Goal: Information Seeking & Learning: Learn about a topic

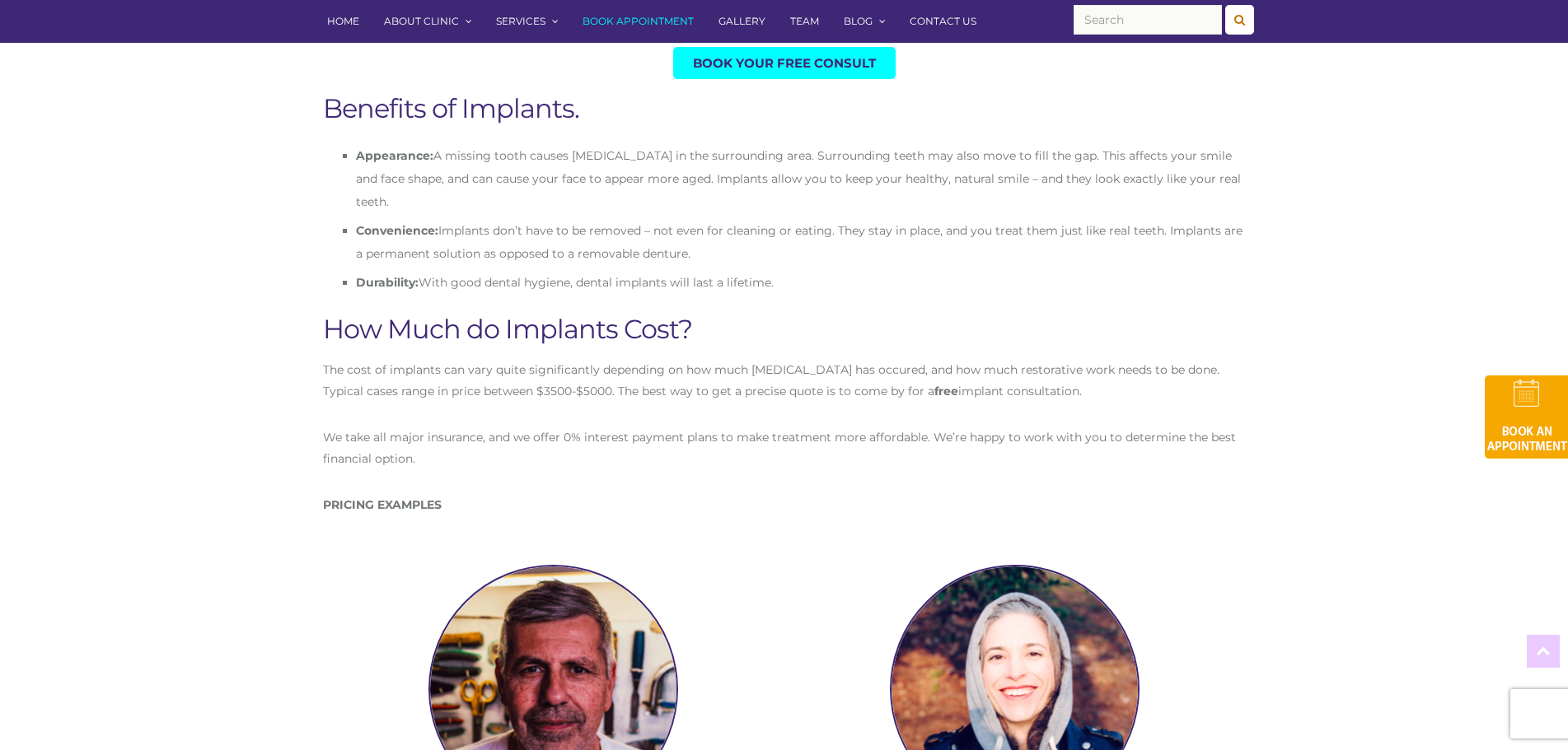
scroll to position [741, 0]
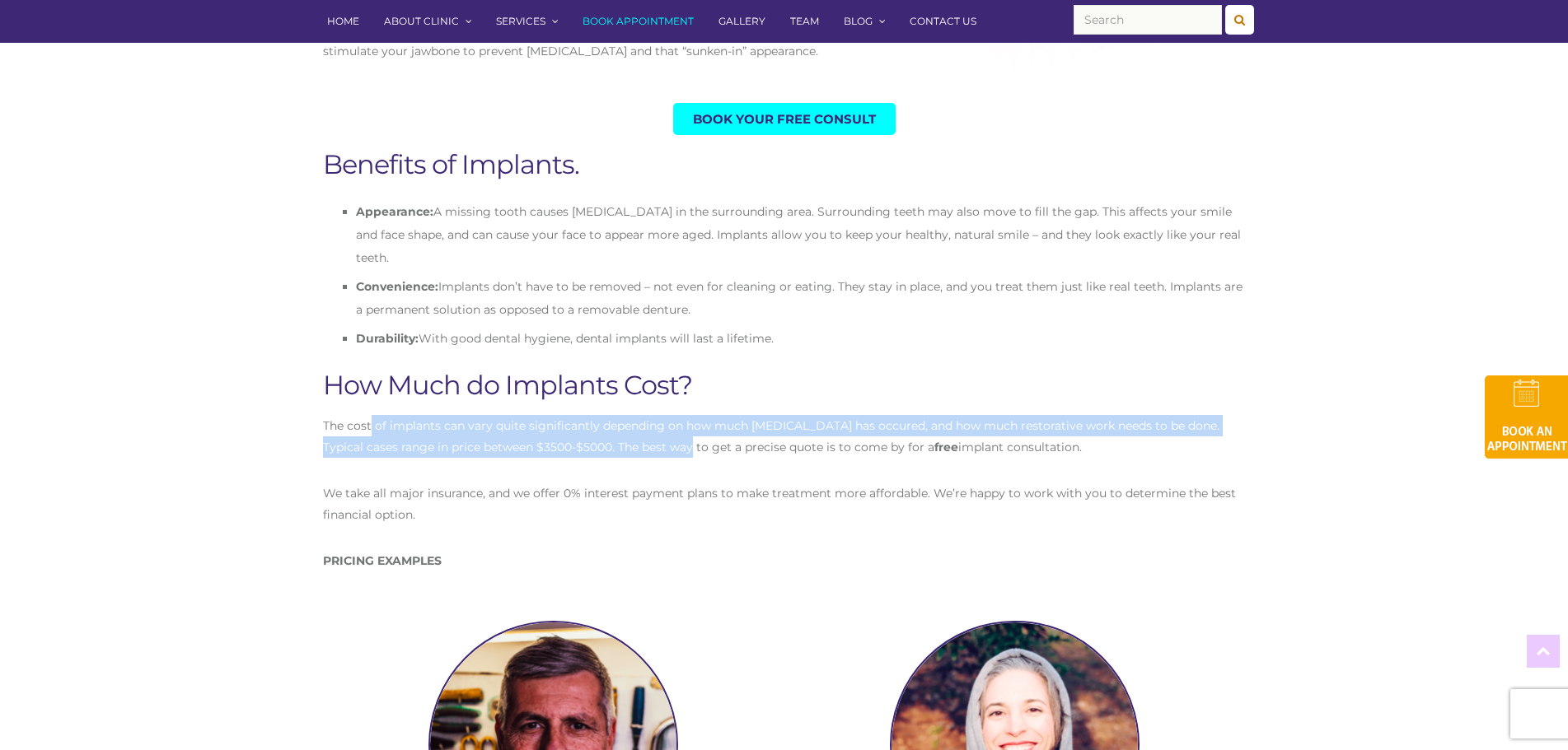
drag, startPoint x: 371, startPoint y: 398, endPoint x: 674, endPoint y: 422, distance: 303.9
click at [674, 422] on p "The cost of implants can vary quite significantly depending on how much [MEDICA…" at bounding box center [784, 437] width 923 height 43
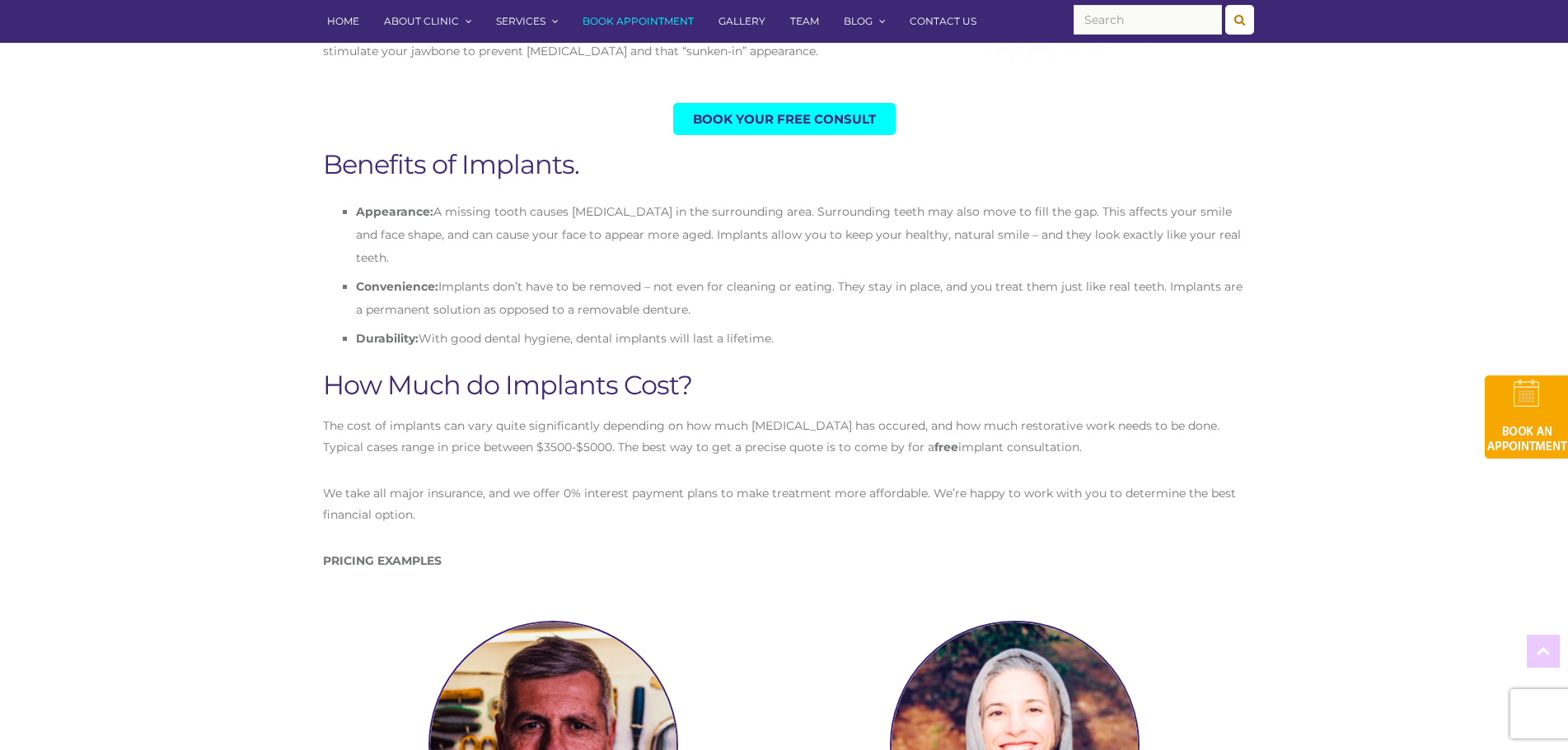
click at [934, 440] on strong "free" at bounding box center [946, 446] width 24 height 15
click at [760, 423] on p "The cost of implants can vary quite significantly depending on how much [MEDICA…" at bounding box center [784, 437] width 923 height 43
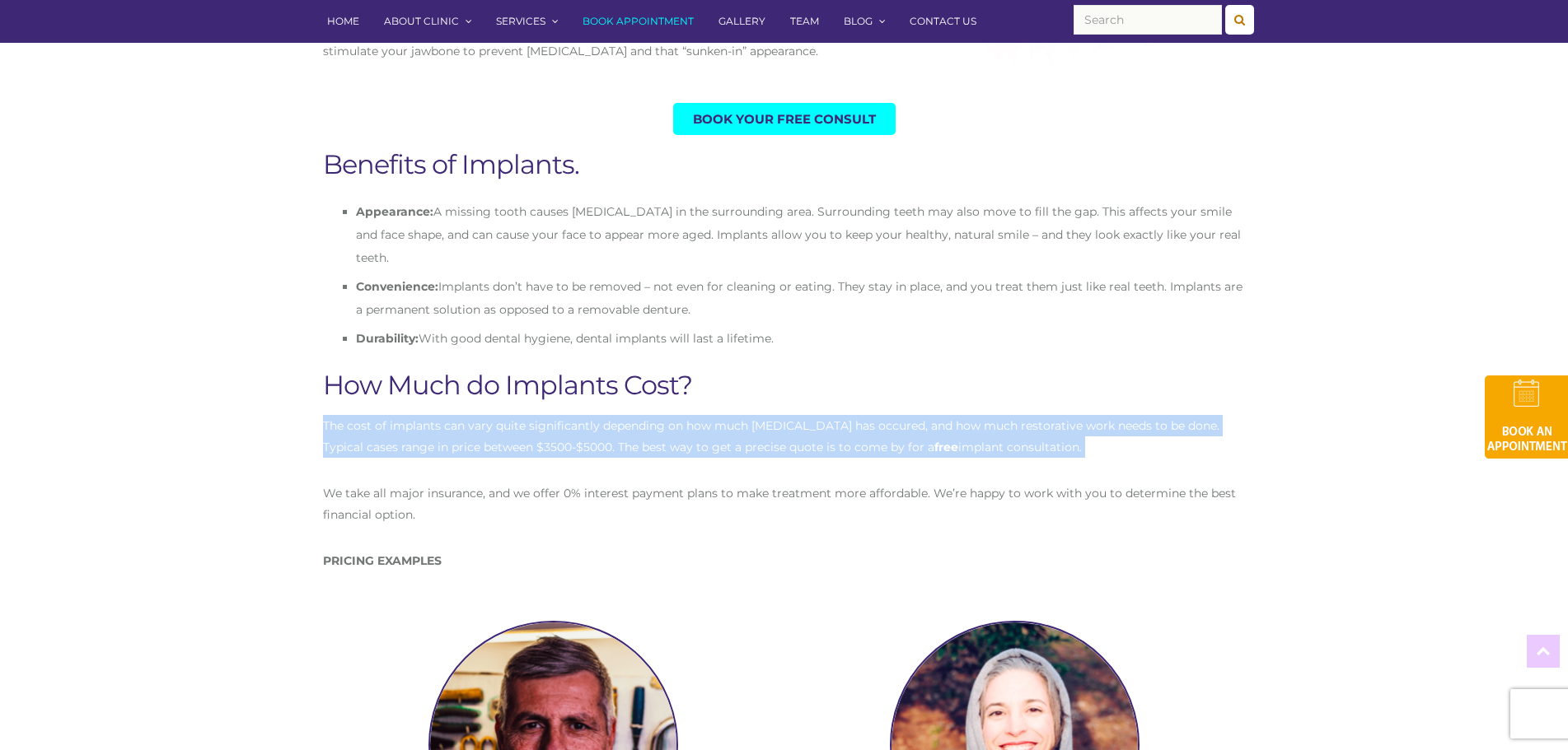
click at [760, 423] on p "The cost of implants can vary quite significantly depending on how much [MEDICA…" at bounding box center [784, 437] width 923 height 43
click at [710, 430] on p "The cost of implants can vary quite significantly depending on how much [MEDICA…" at bounding box center [784, 437] width 923 height 43
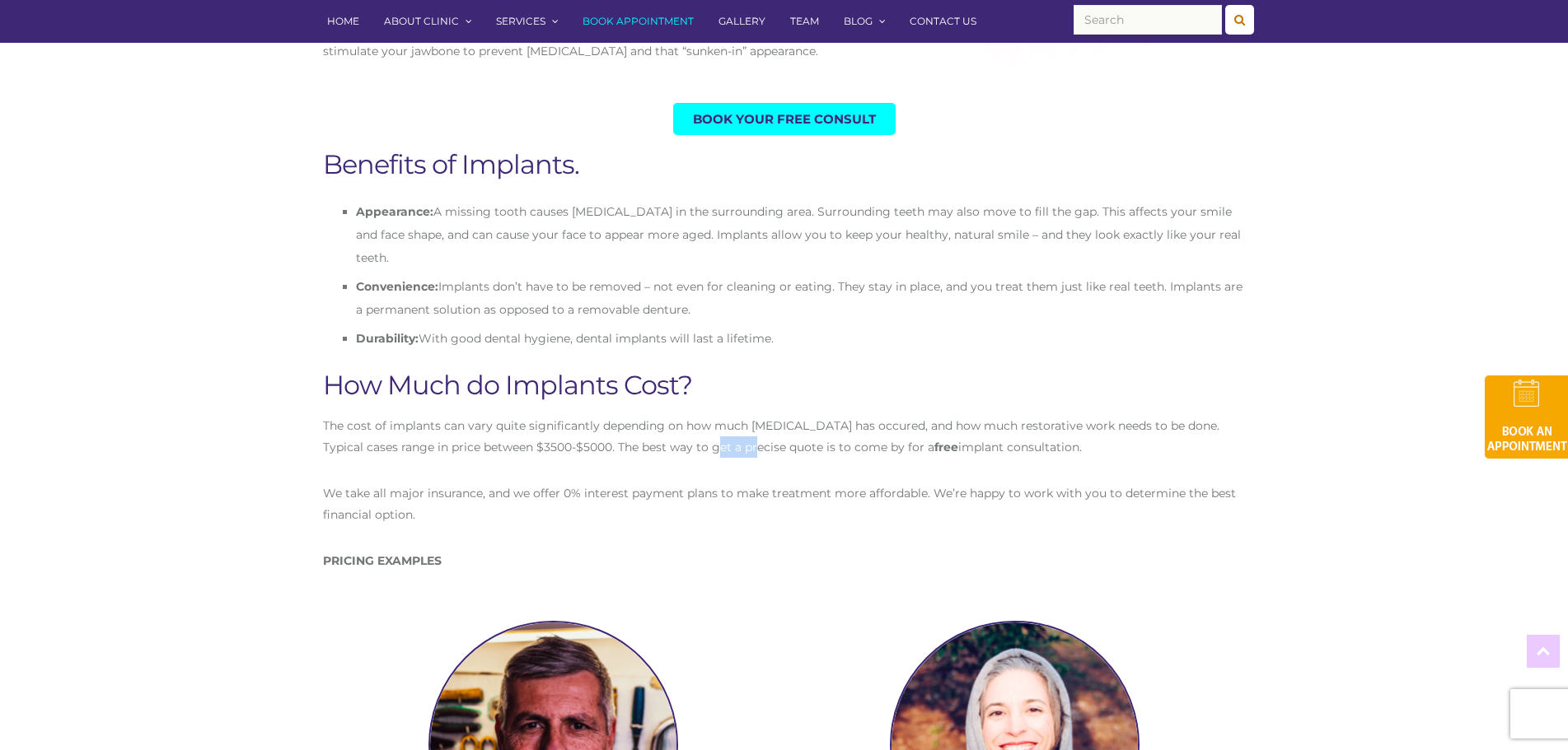
click at [711, 430] on p "The cost of implants can vary quite significantly depending on how much [MEDICA…" at bounding box center [784, 437] width 923 height 43
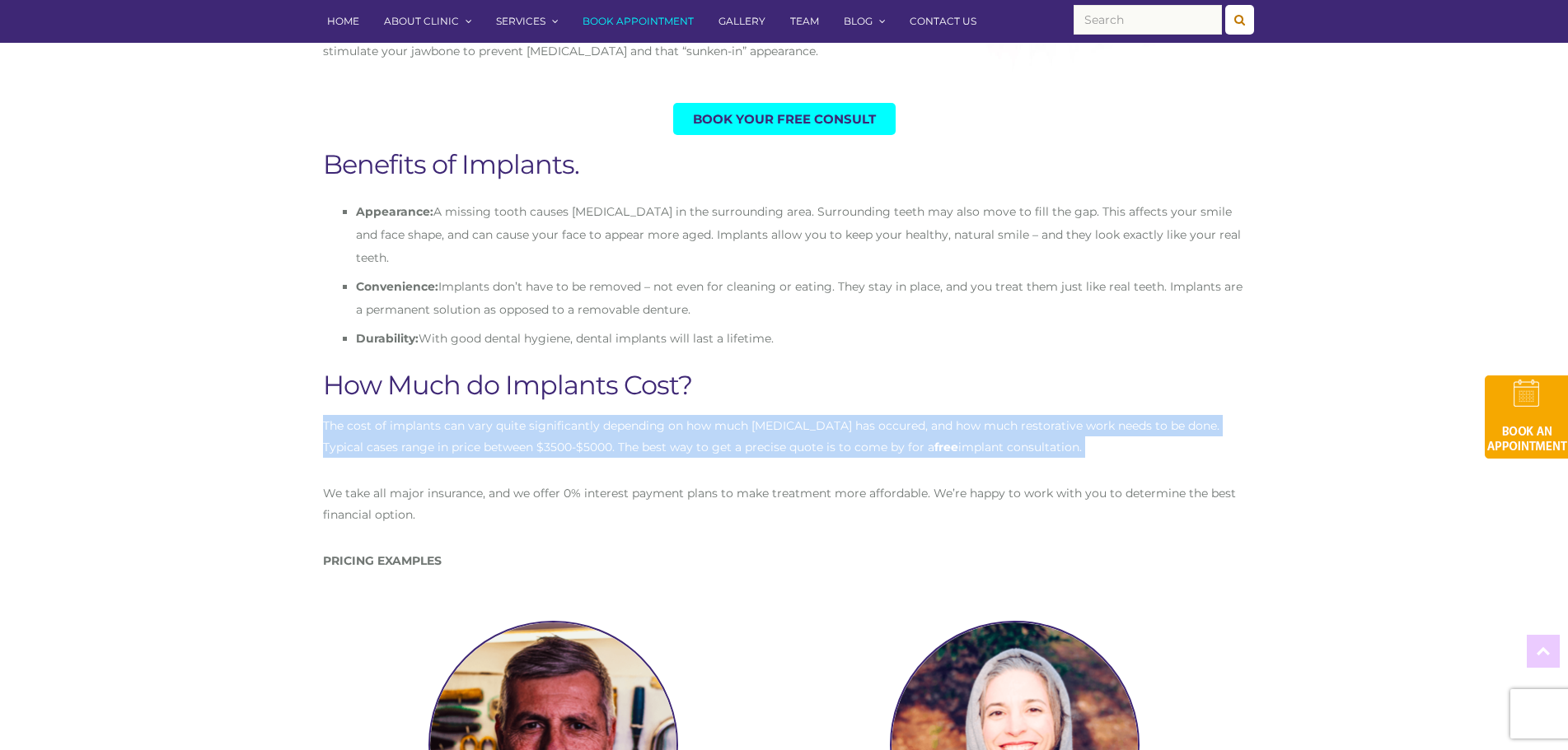
click at [711, 430] on p "The cost of implants can vary quite significantly depending on how much [MEDICA…" at bounding box center [784, 437] width 923 height 43
click at [712, 430] on p "The cost of implants can vary quite significantly depending on how much [MEDICA…" at bounding box center [784, 437] width 923 height 43
click at [713, 430] on p "The cost of implants can vary quite significantly depending on how much [MEDICA…" at bounding box center [784, 437] width 923 height 43
click at [731, 415] on p "The cost of implants can vary quite significantly depending on how much [MEDICA…" at bounding box center [784, 437] width 923 height 43
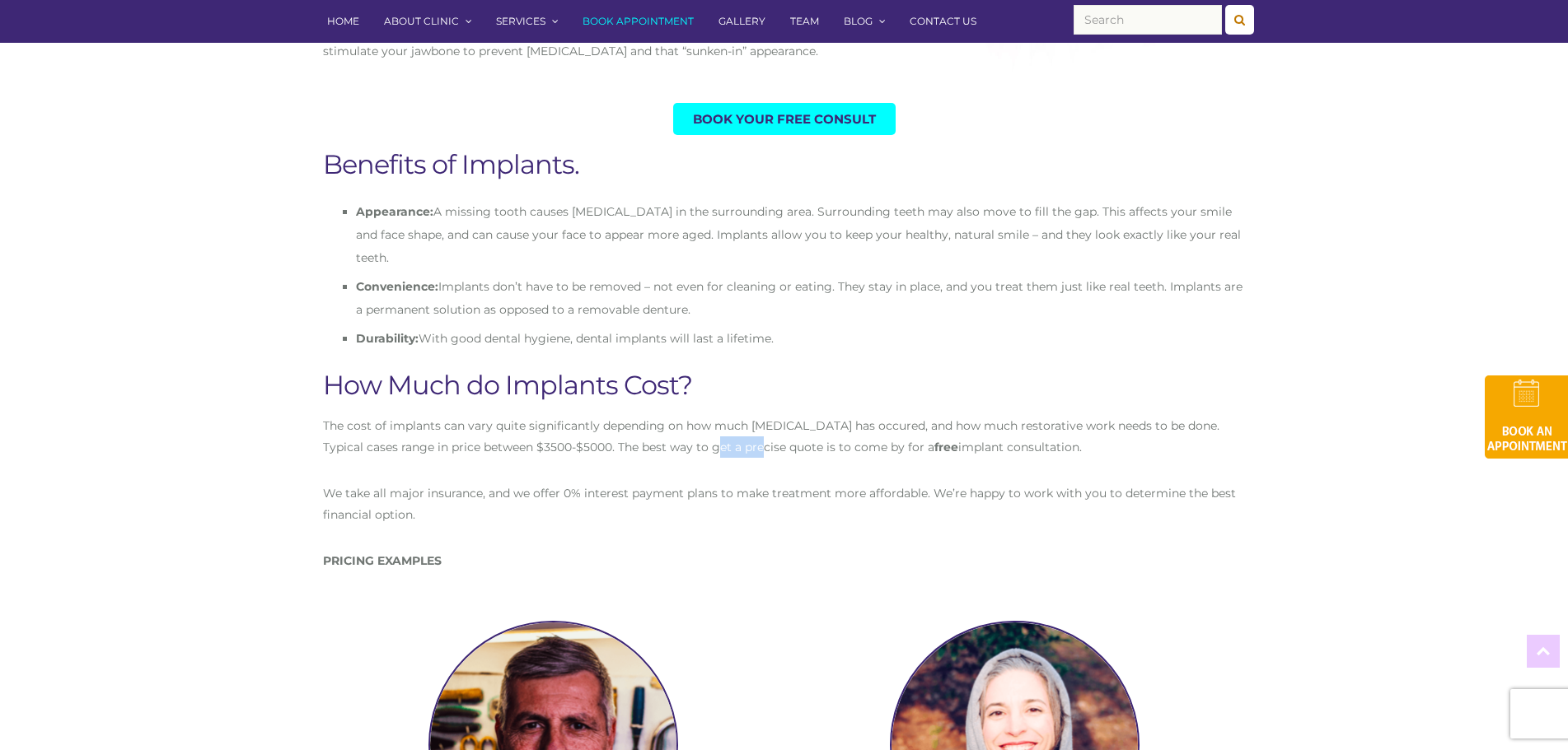
click at [731, 415] on p "The cost of implants can vary quite significantly depending on how much [MEDICA…" at bounding box center [784, 437] width 923 height 43
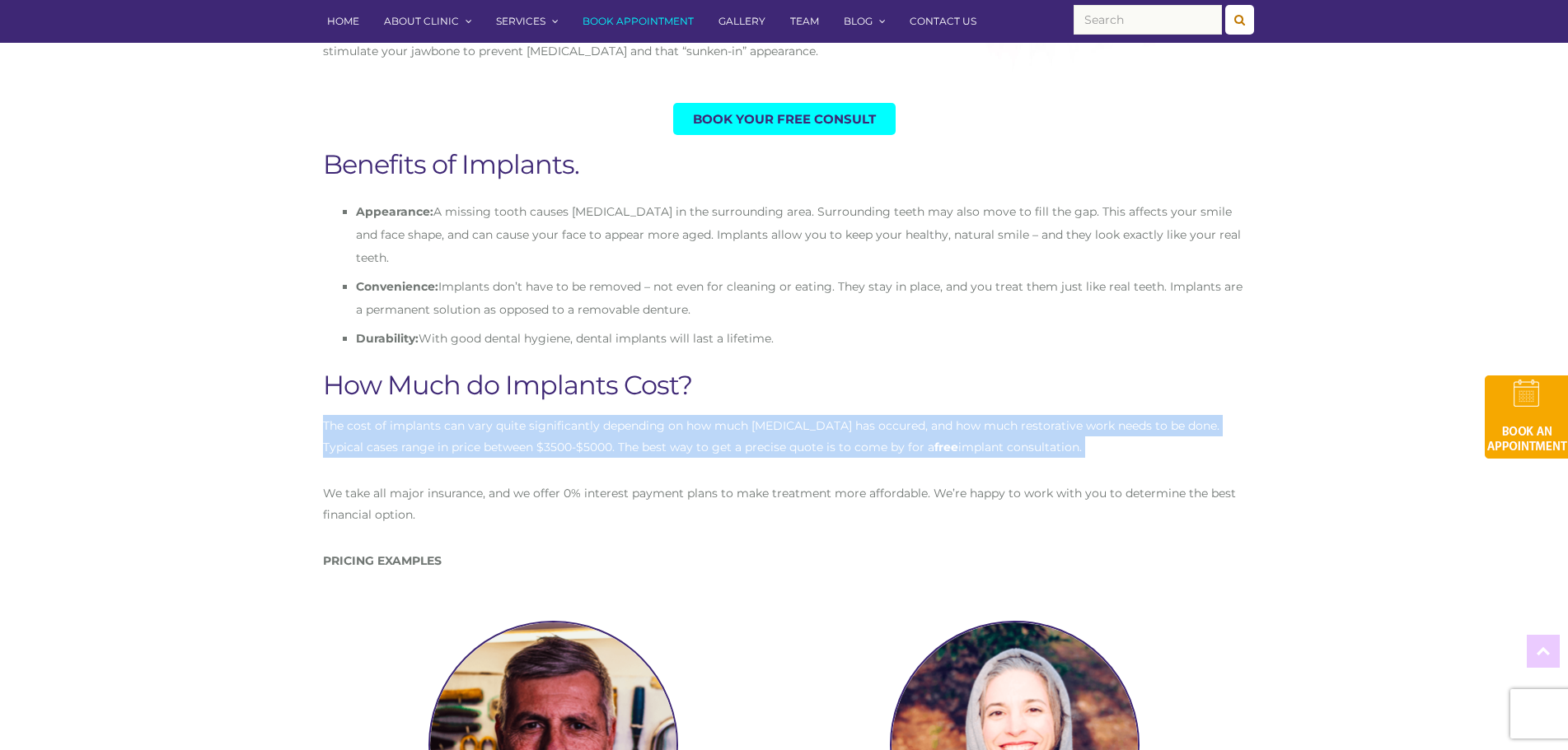
click at [731, 415] on p "The cost of implants can vary quite significantly depending on how much [MEDICA…" at bounding box center [784, 437] width 923 height 43
click at [742, 415] on p "The cost of implants can vary quite significantly depending on how much [MEDICA…" at bounding box center [784, 437] width 923 height 43
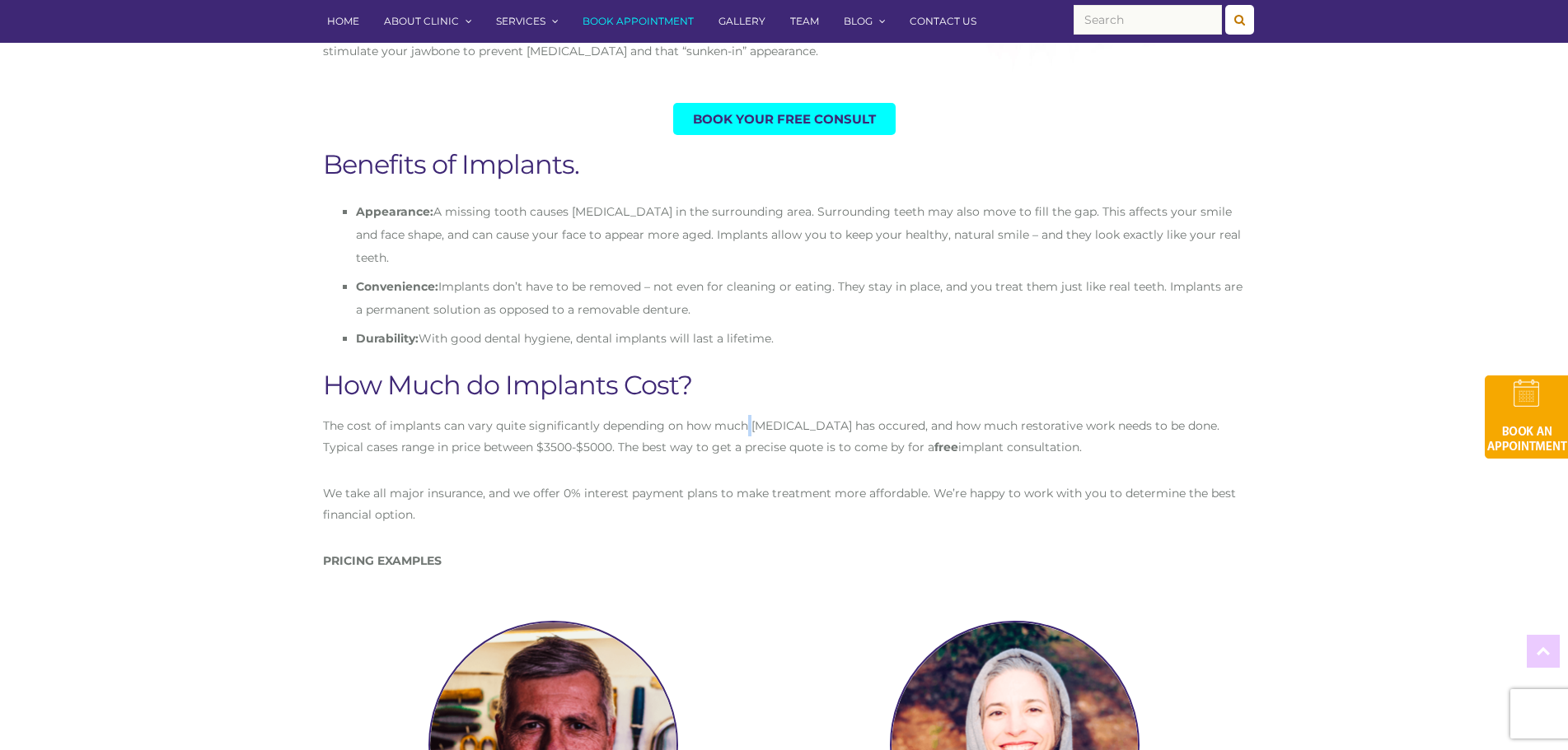
click at [742, 415] on p "The cost of implants can vary quite significantly depending on how much [MEDICA…" at bounding box center [784, 437] width 923 height 43
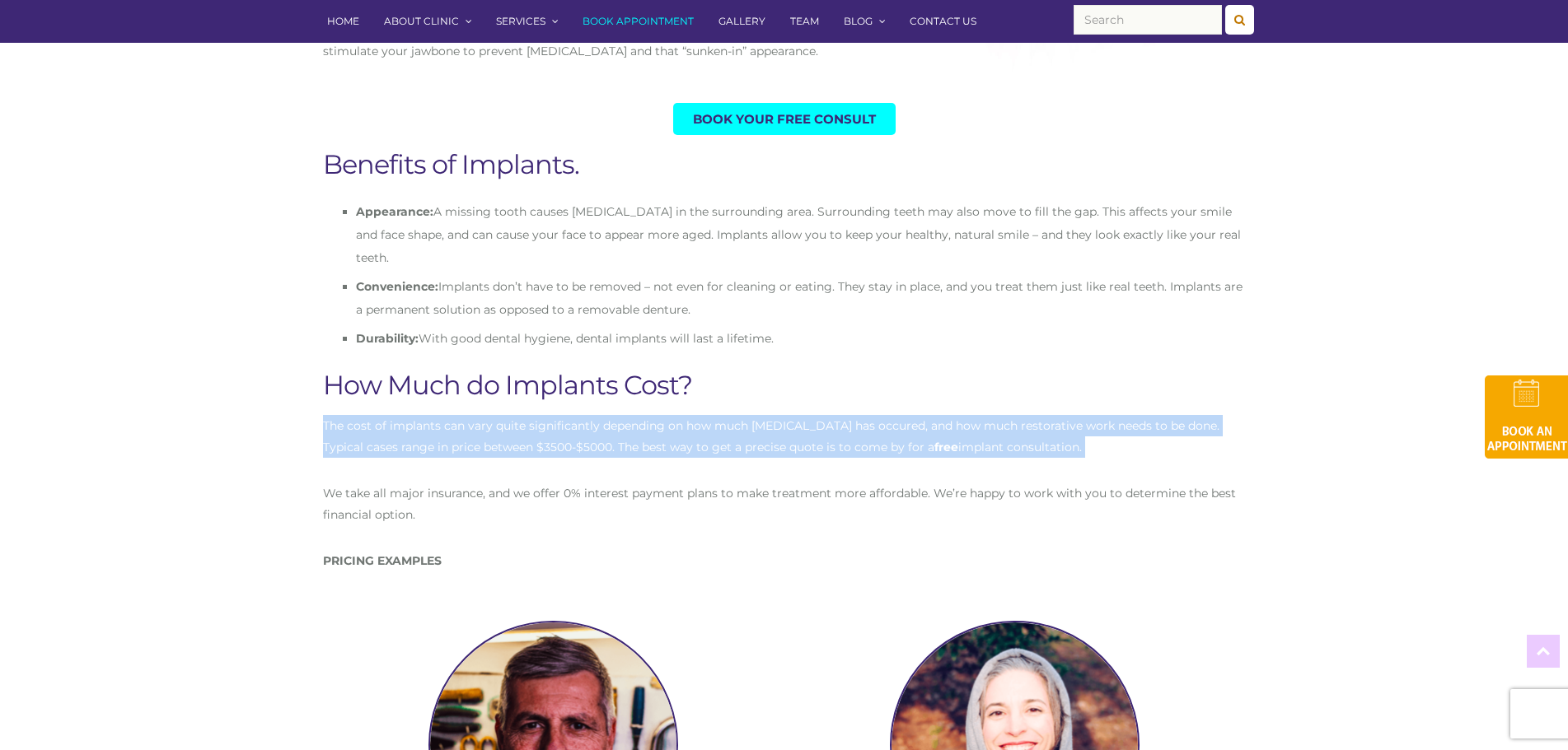
click at [742, 415] on p "The cost of implants can vary quite significantly depending on how much [MEDICA…" at bounding box center [784, 437] width 923 height 43
click at [802, 415] on p "The cost of implants can vary quite significantly depending on how much [MEDICA…" at bounding box center [784, 437] width 923 height 43
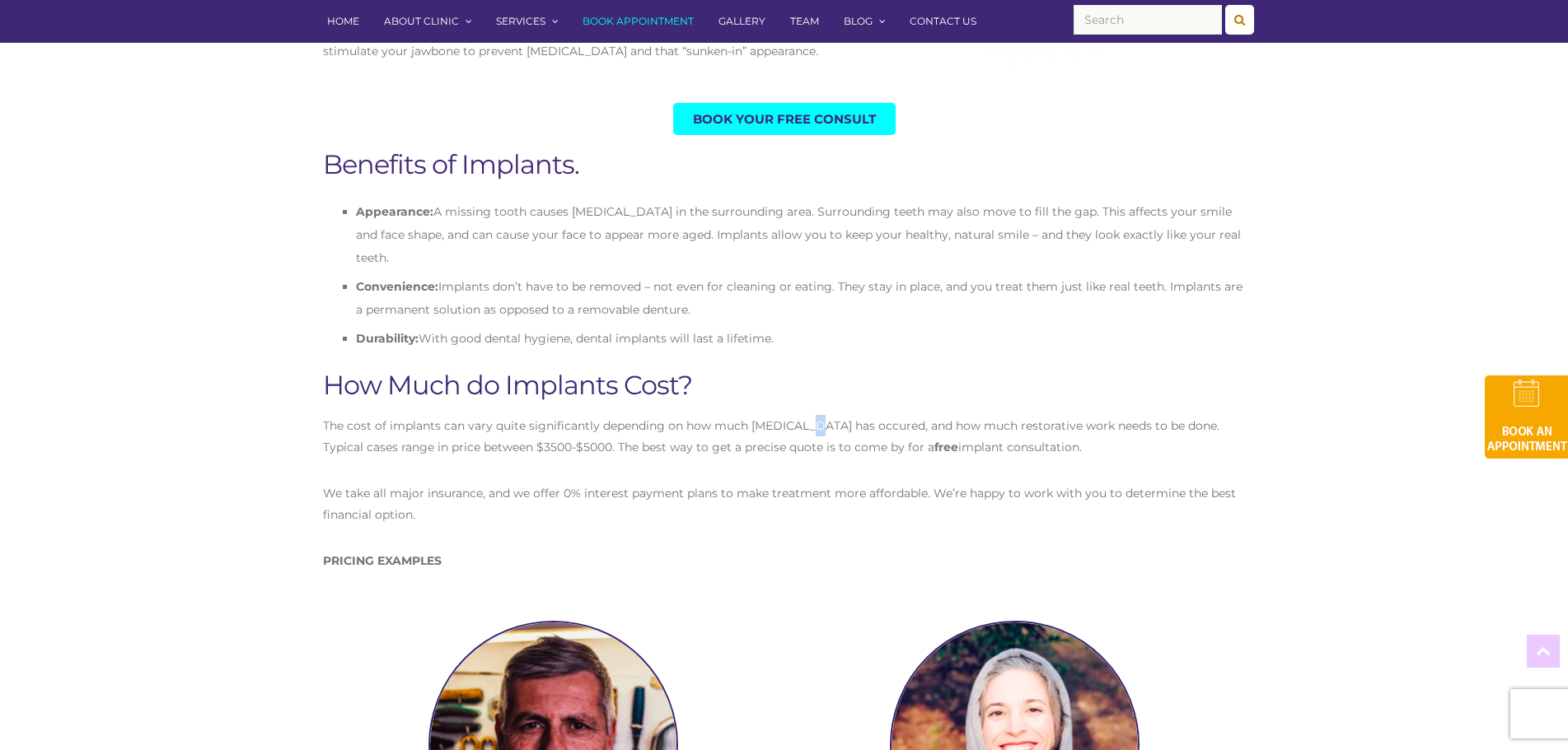
click at [802, 415] on p "The cost of implants can vary quite significantly depending on how much [MEDICA…" at bounding box center [784, 437] width 923 height 43
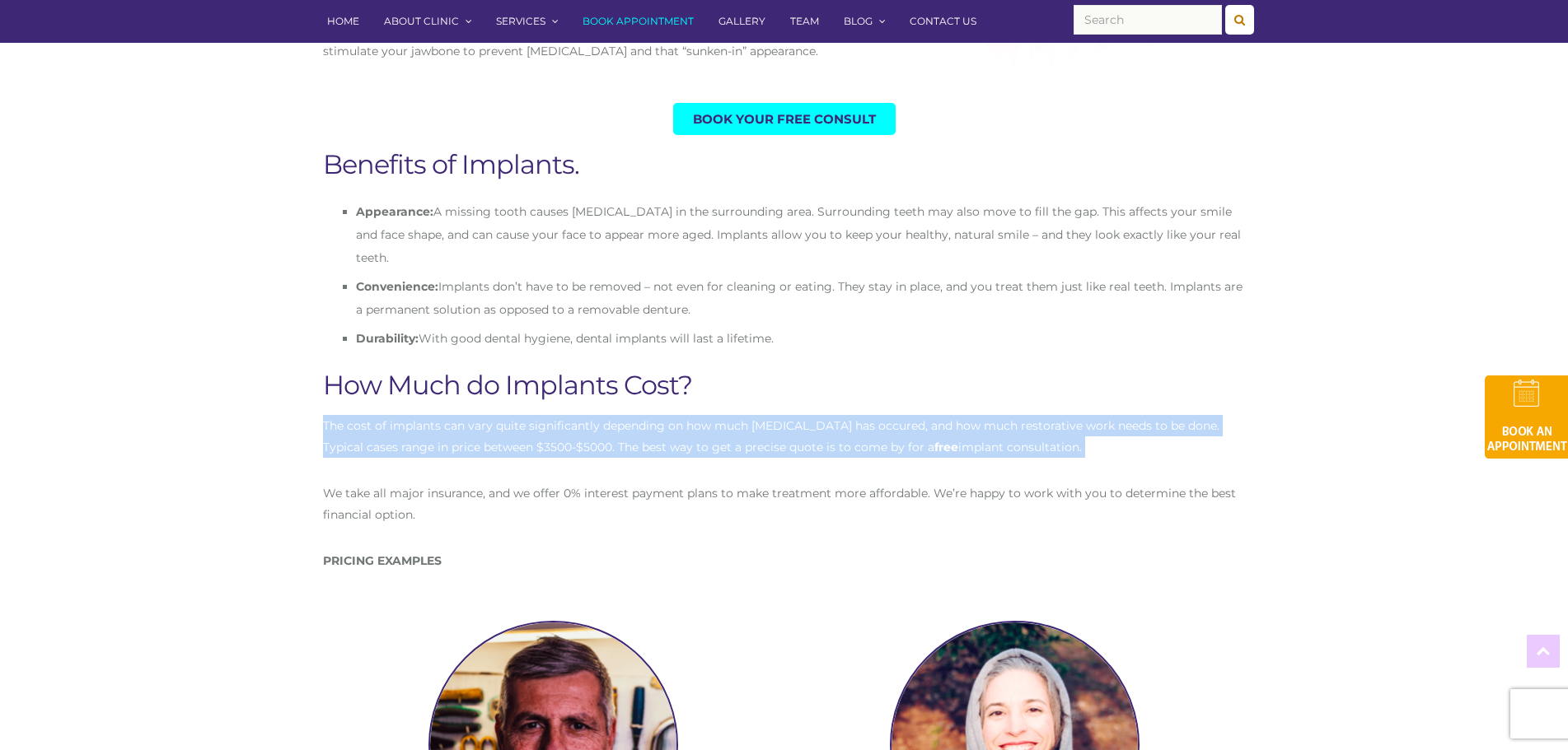
click at [802, 415] on p "The cost of implants can vary quite significantly depending on how much [MEDICA…" at bounding box center [784, 437] width 923 height 43
click at [801, 432] on p "The cost of implants can vary quite significantly depending on how much [MEDICA…" at bounding box center [784, 437] width 923 height 43
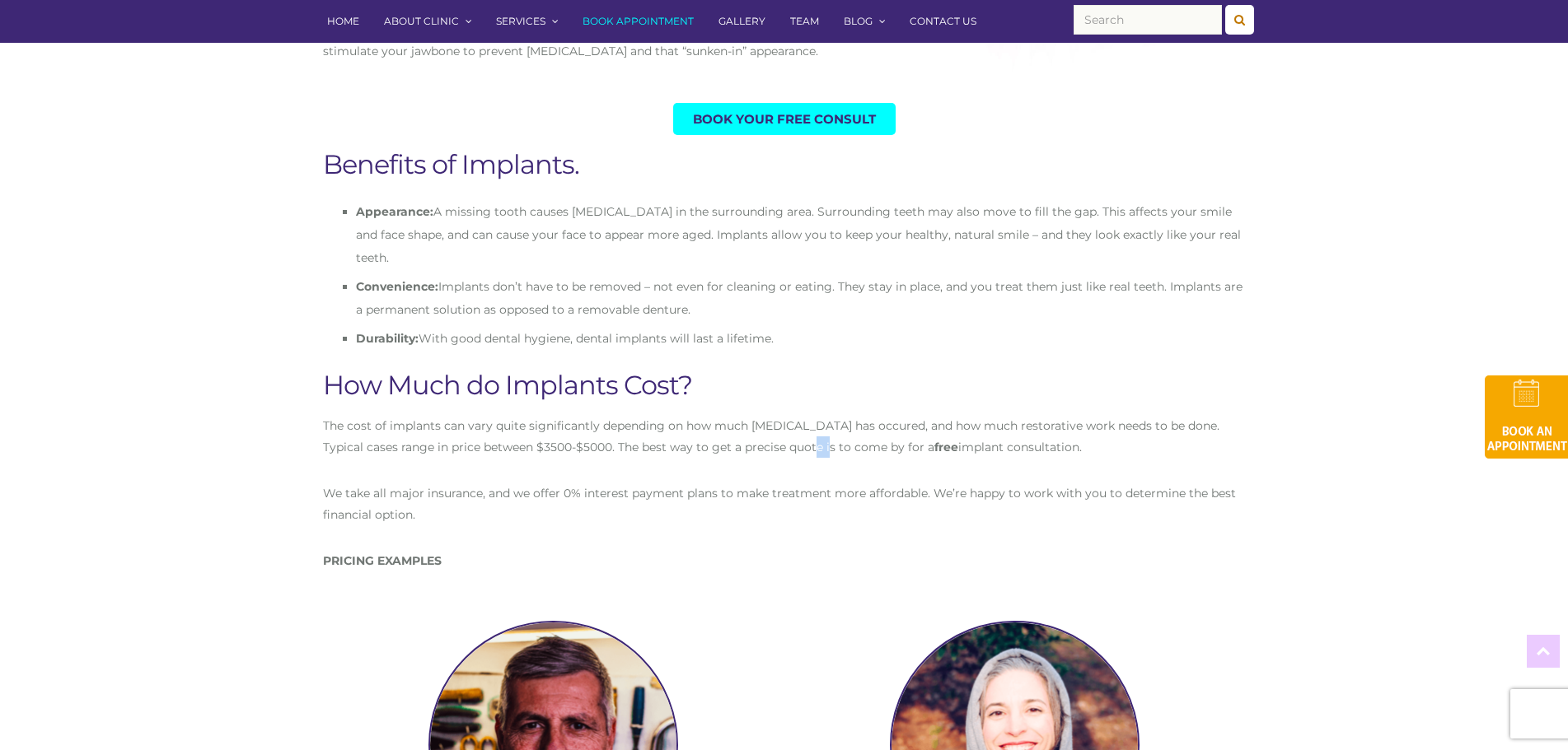
click at [800, 432] on p "The cost of implants can vary quite significantly depending on how much [MEDICA…" at bounding box center [784, 437] width 923 height 43
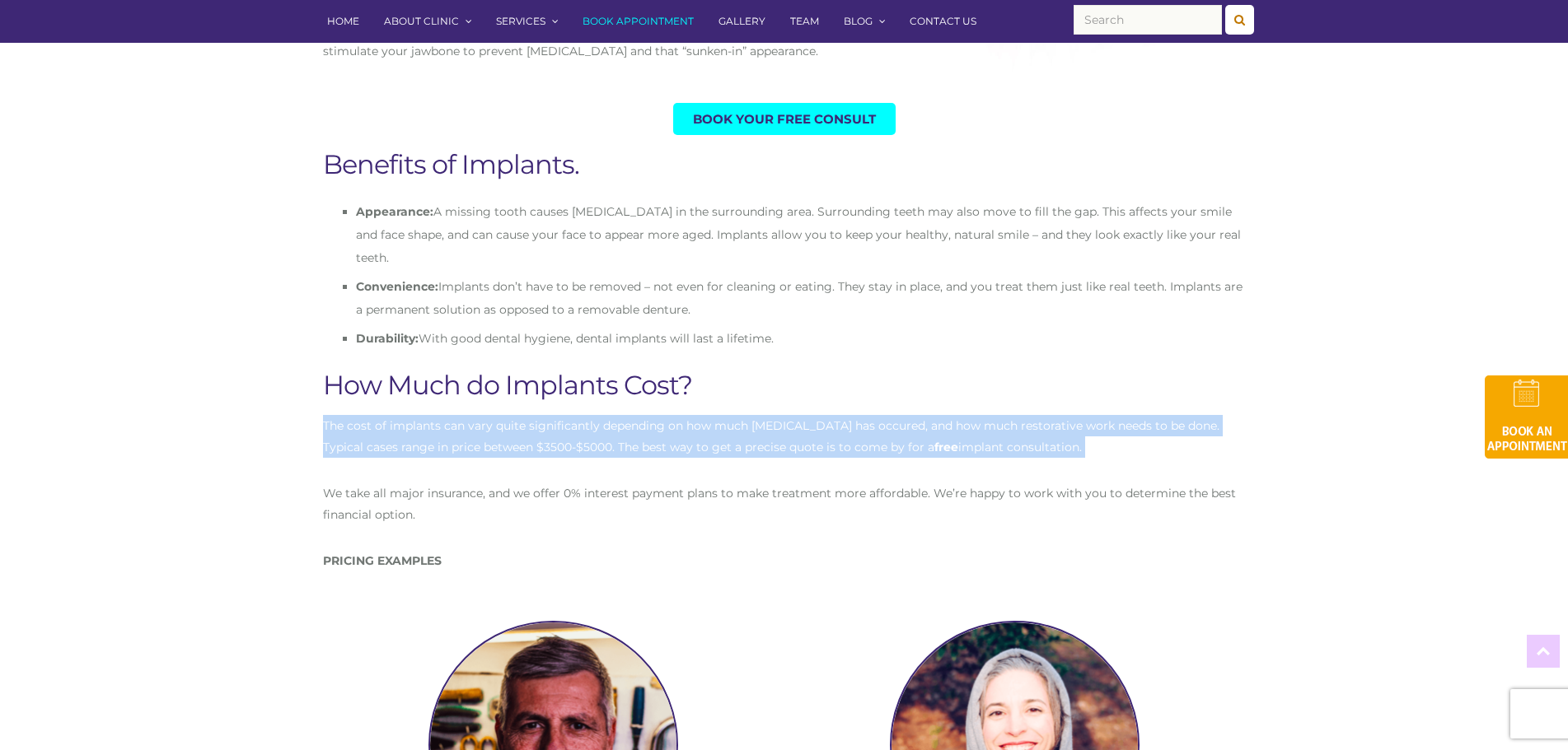
click at [800, 432] on p "The cost of implants can vary quite significantly depending on how much [MEDICA…" at bounding box center [784, 437] width 923 height 43
click at [833, 423] on p "The cost of implants can vary quite significantly depending on how much [MEDICA…" at bounding box center [784, 437] width 923 height 43
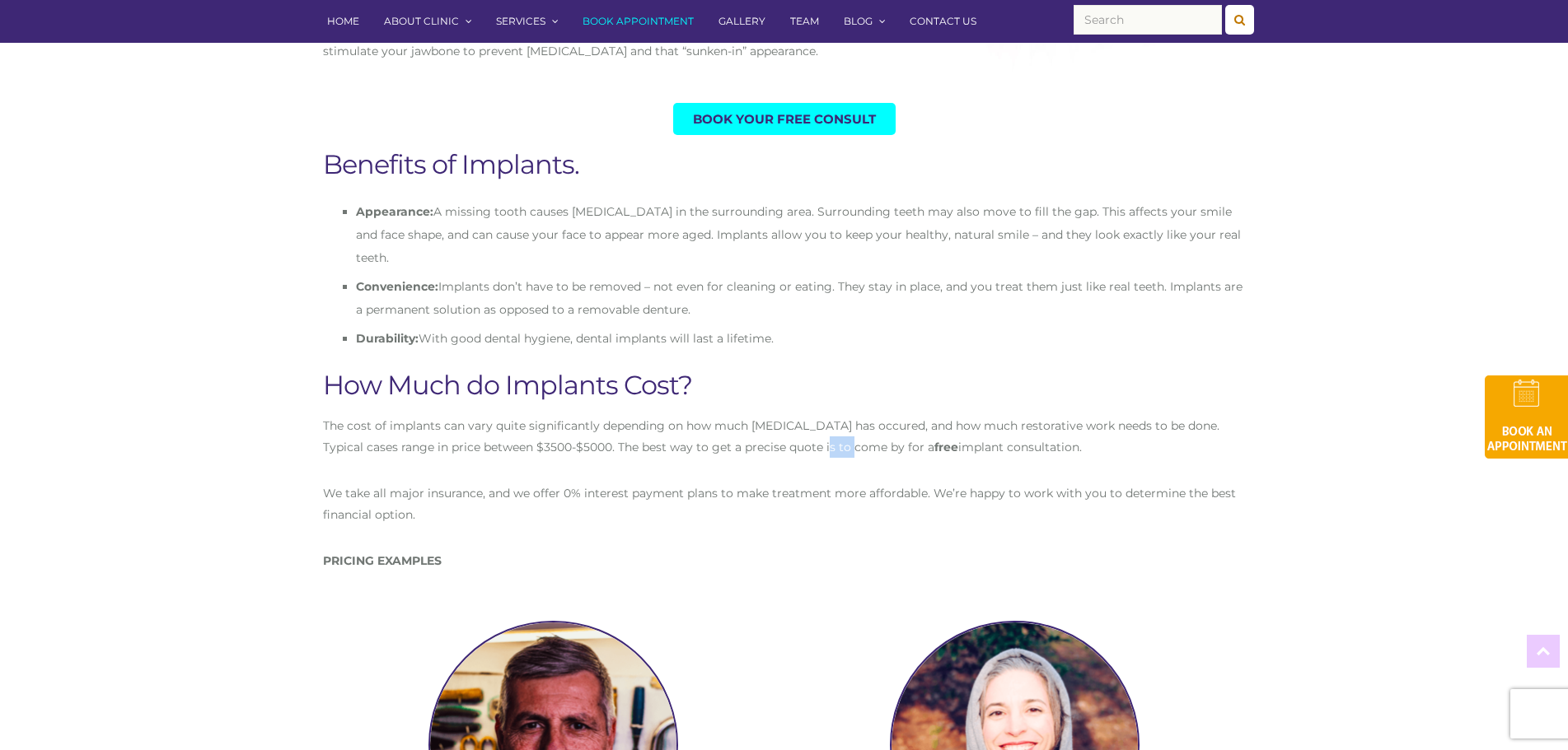
click at [833, 423] on p "The cost of implants can vary quite significantly depending on how much [MEDICA…" at bounding box center [784, 437] width 923 height 43
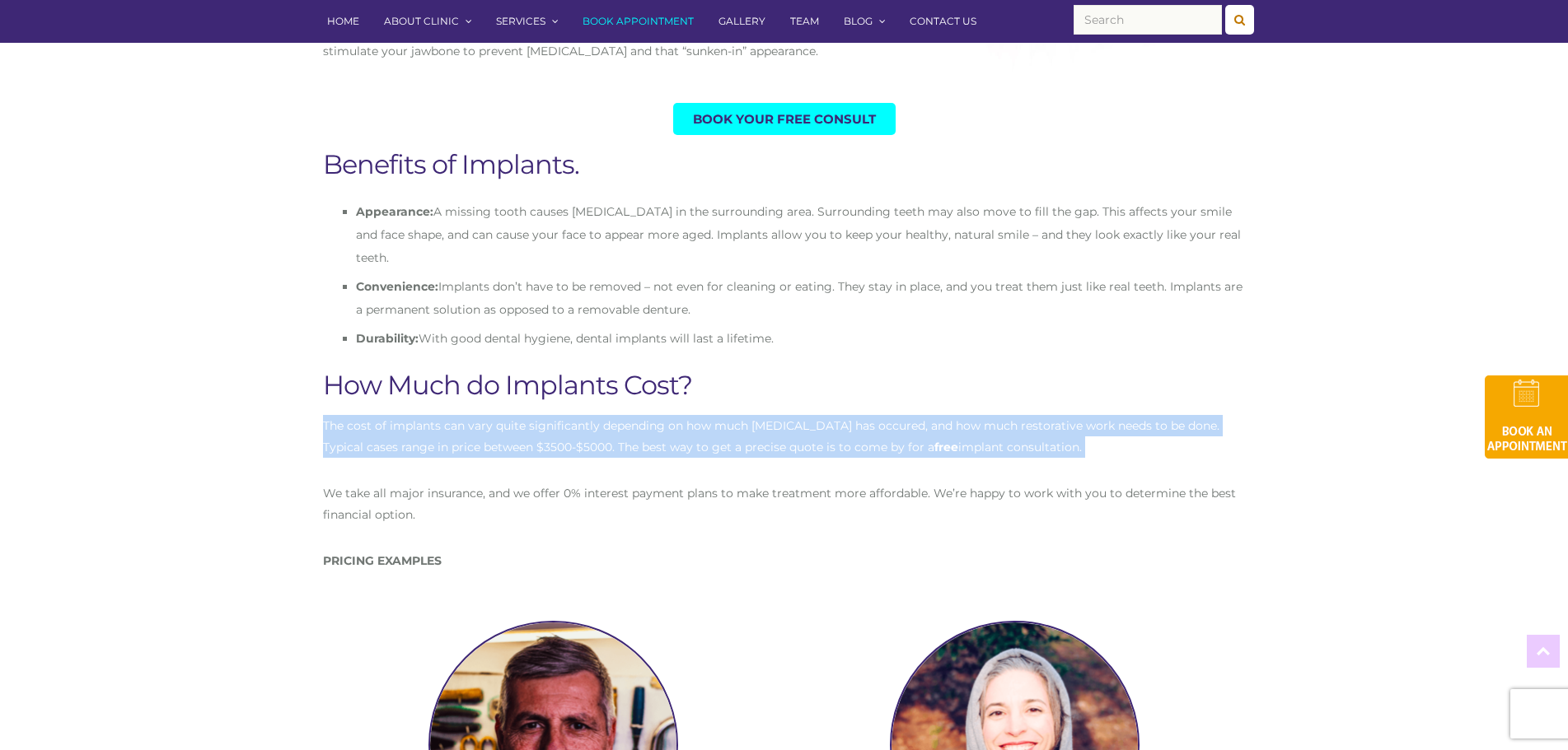
click at [833, 423] on p "The cost of implants can vary quite significantly depending on how much [MEDICA…" at bounding box center [784, 437] width 923 height 43
click at [837, 435] on div "The cost of implants can vary quite significantly depending on how much [MEDICA…" at bounding box center [784, 493] width 923 height 157
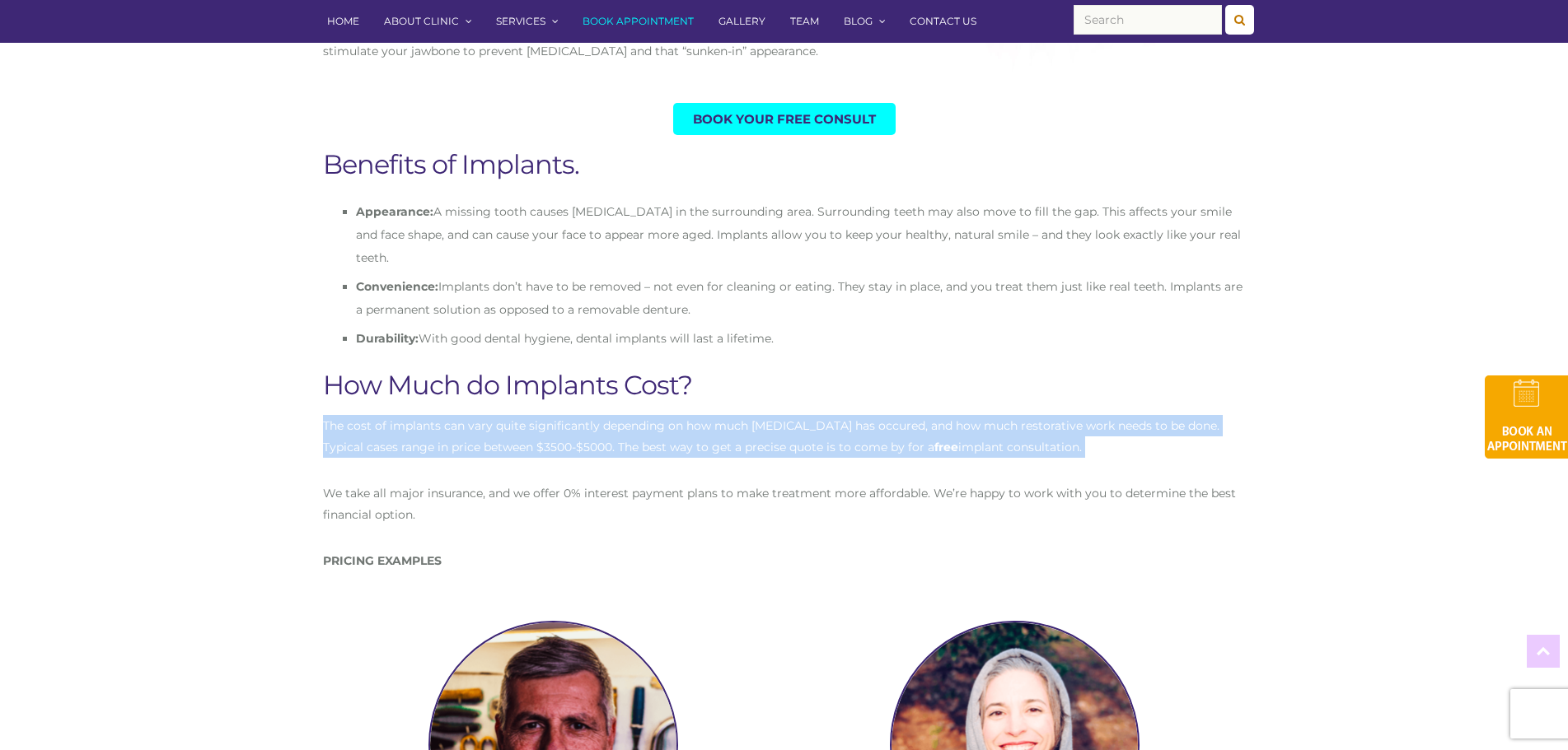
click at [834, 426] on p "The cost of implants can vary quite significantly depending on how much [MEDICA…" at bounding box center [784, 437] width 923 height 43
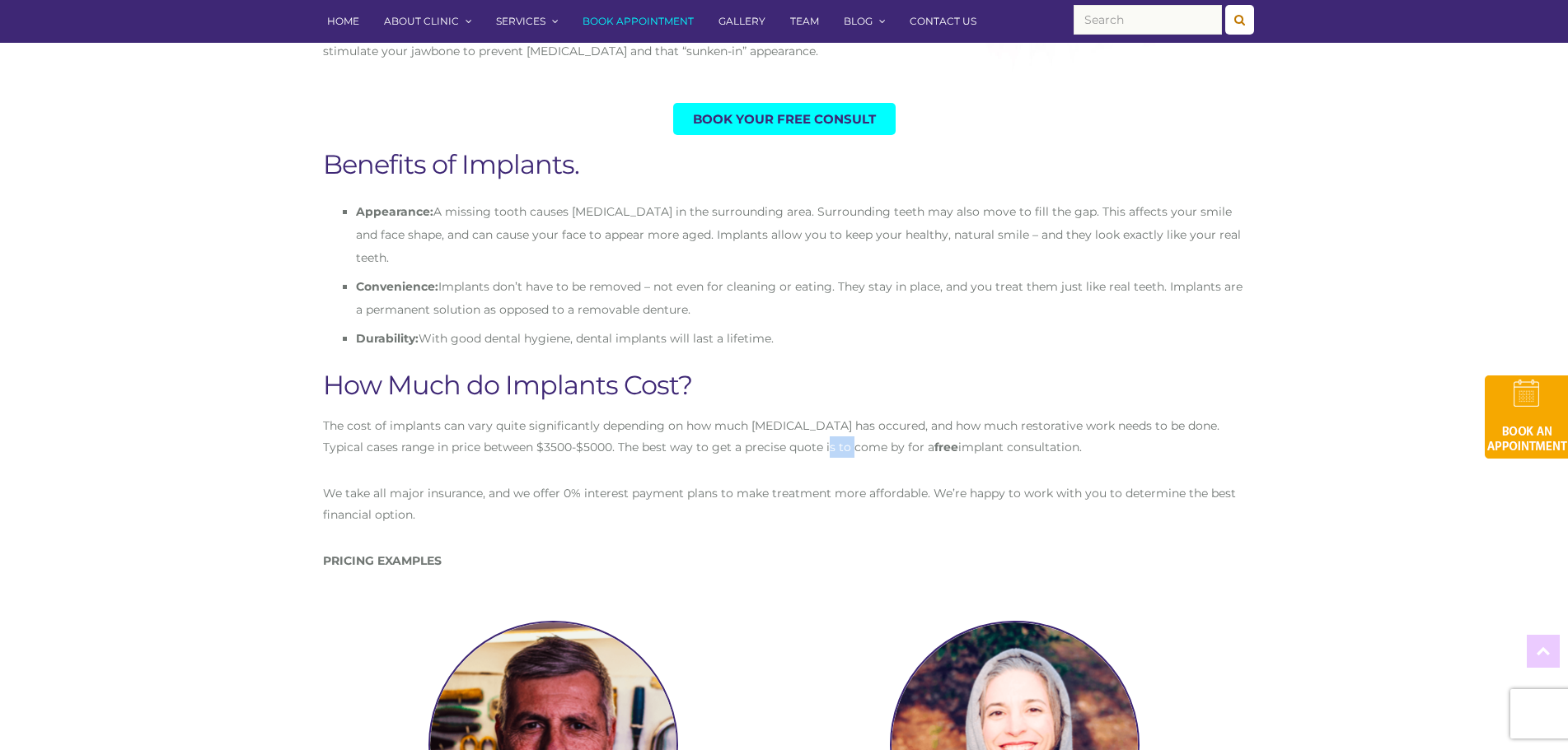
click at [834, 426] on p "The cost of implants can vary quite significantly depending on how much [MEDICA…" at bounding box center [784, 437] width 923 height 43
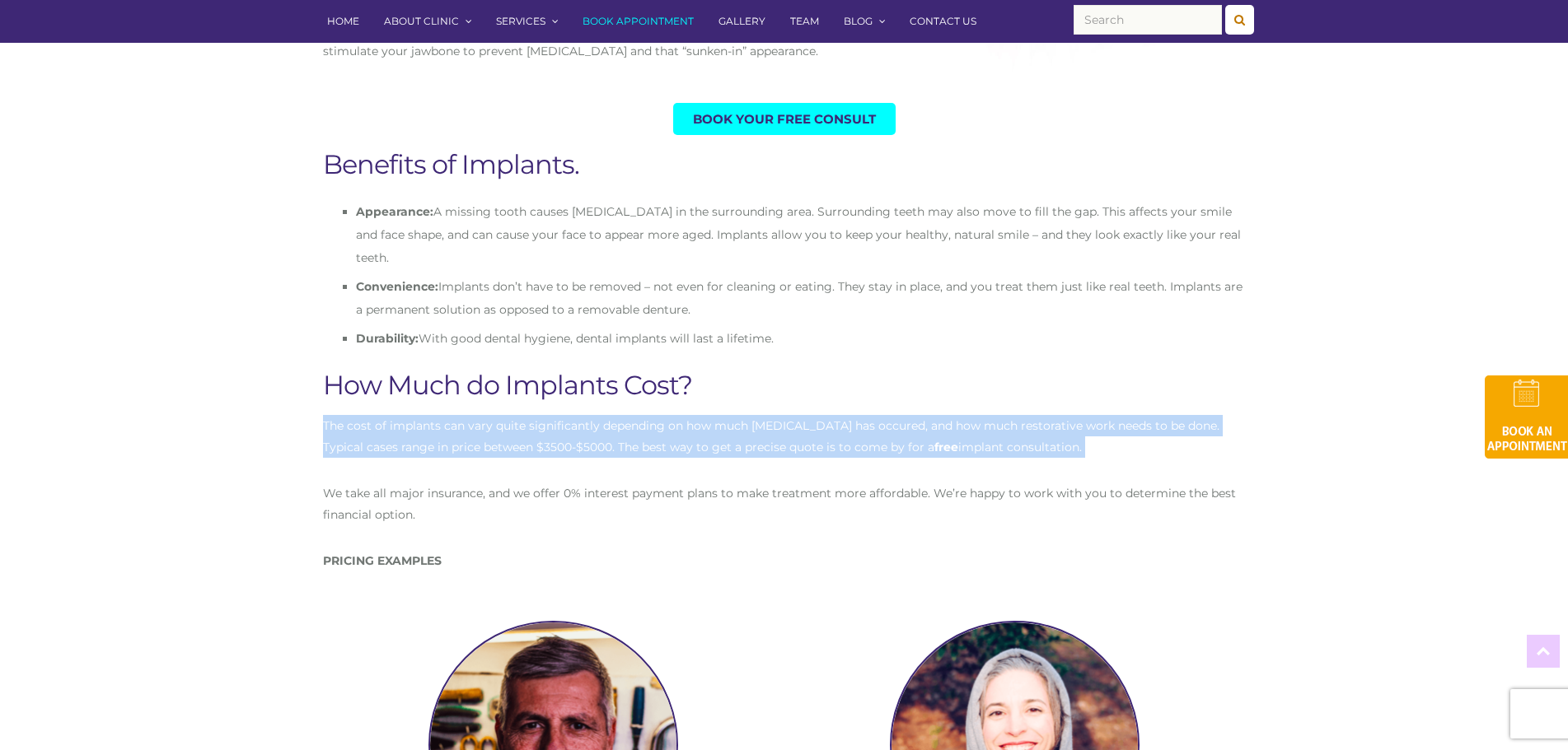
click at [834, 426] on p "The cost of implants can vary quite significantly depending on how much [MEDICA…" at bounding box center [784, 437] width 923 height 43
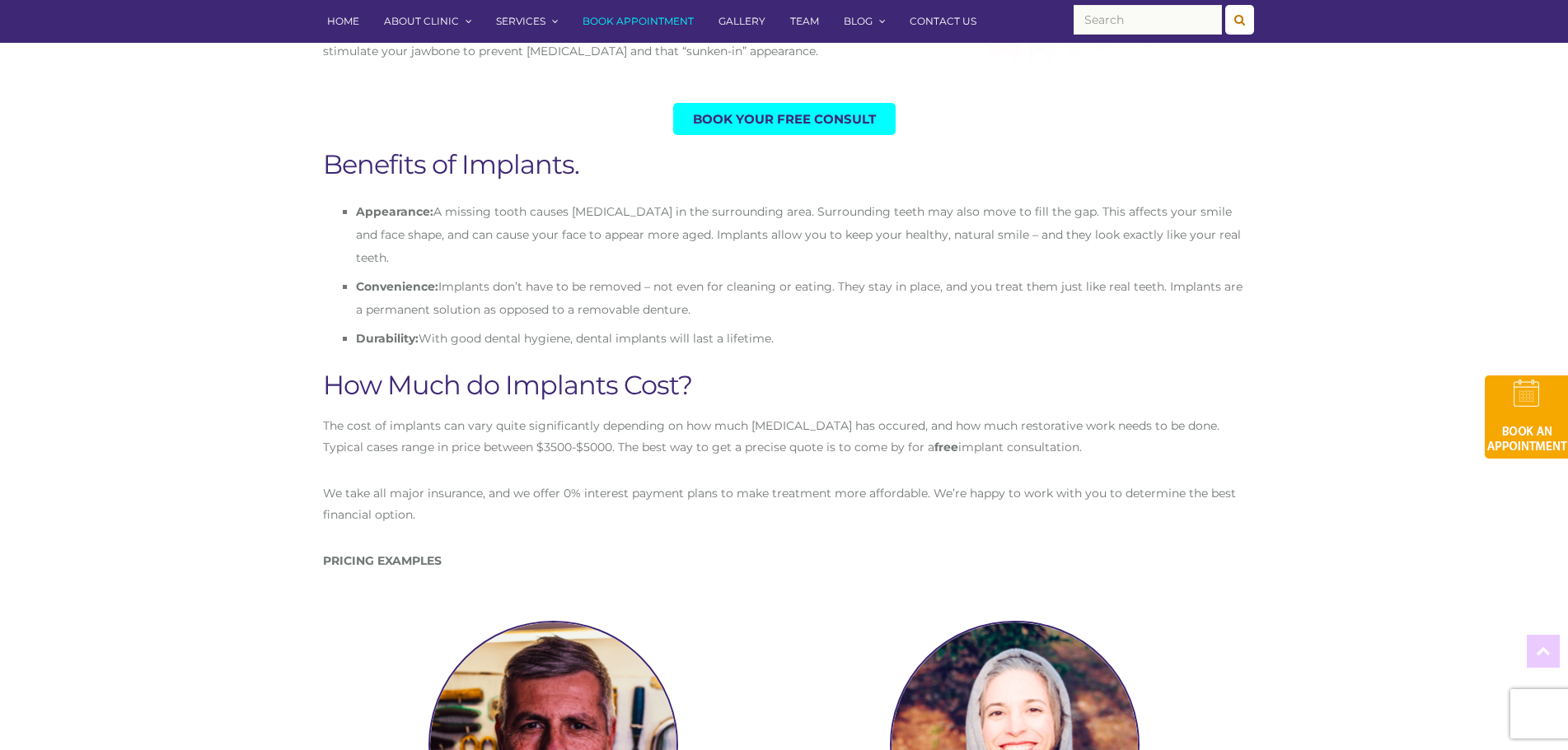
click at [824, 483] on p "We take all major insurance, and we offer 0% interest payment plans to make tre…" at bounding box center [784, 504] width 923 height 43
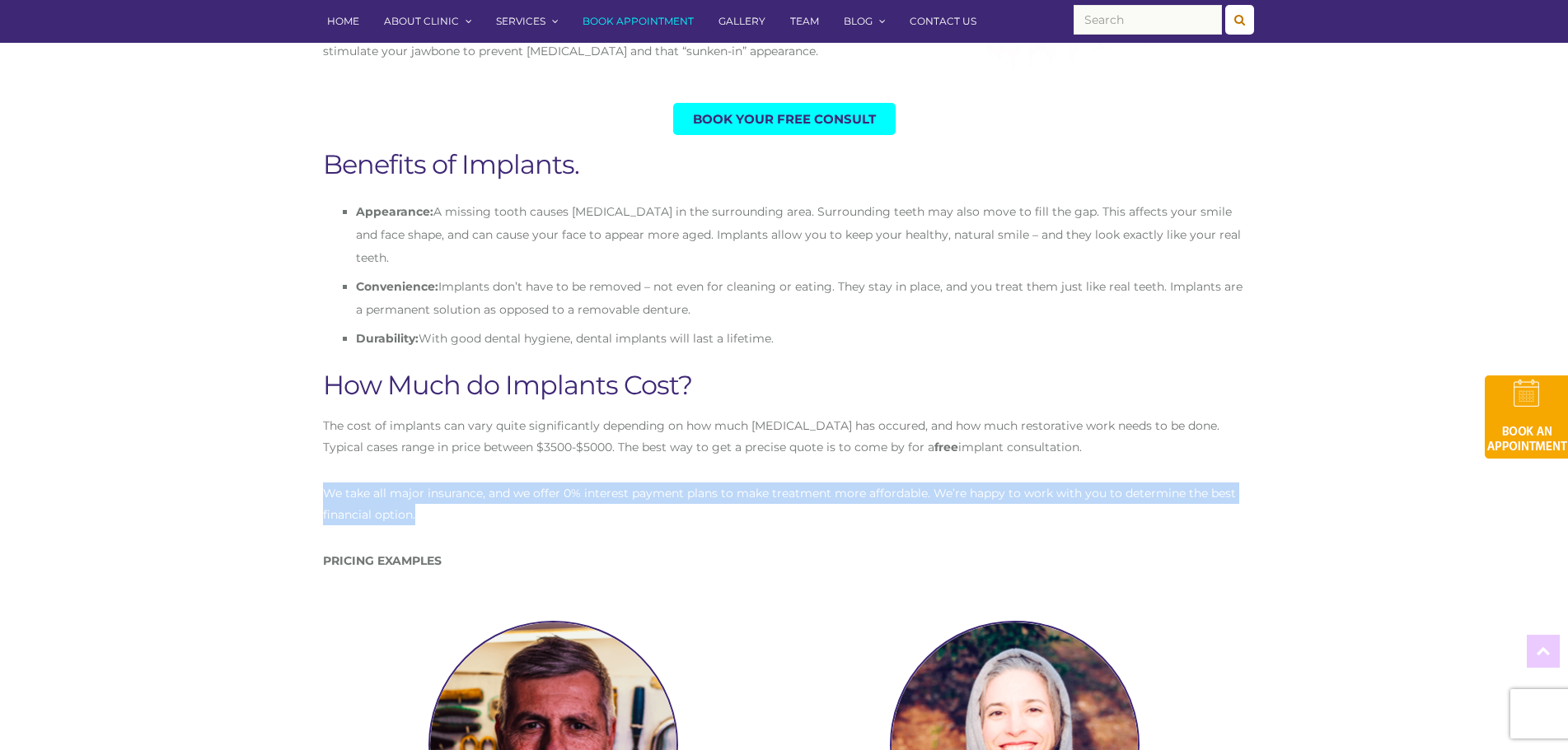
click at [824, 483] on p "We take all major insurance, and we offer 0% interest payment plans to make tre…" at bounding box center [784, 504] width 923 height 43
click at [952, 483] on p "We take all major insurance, and we offer 0% interest payment plans to make tre…" at bounding box center [784, 504] width 923 height 43
click at [951, 483] on p "We take all major insurance, and we offer 0% interest payment plans to make tre…" at bounding box center [784, 504] width 923 height 43
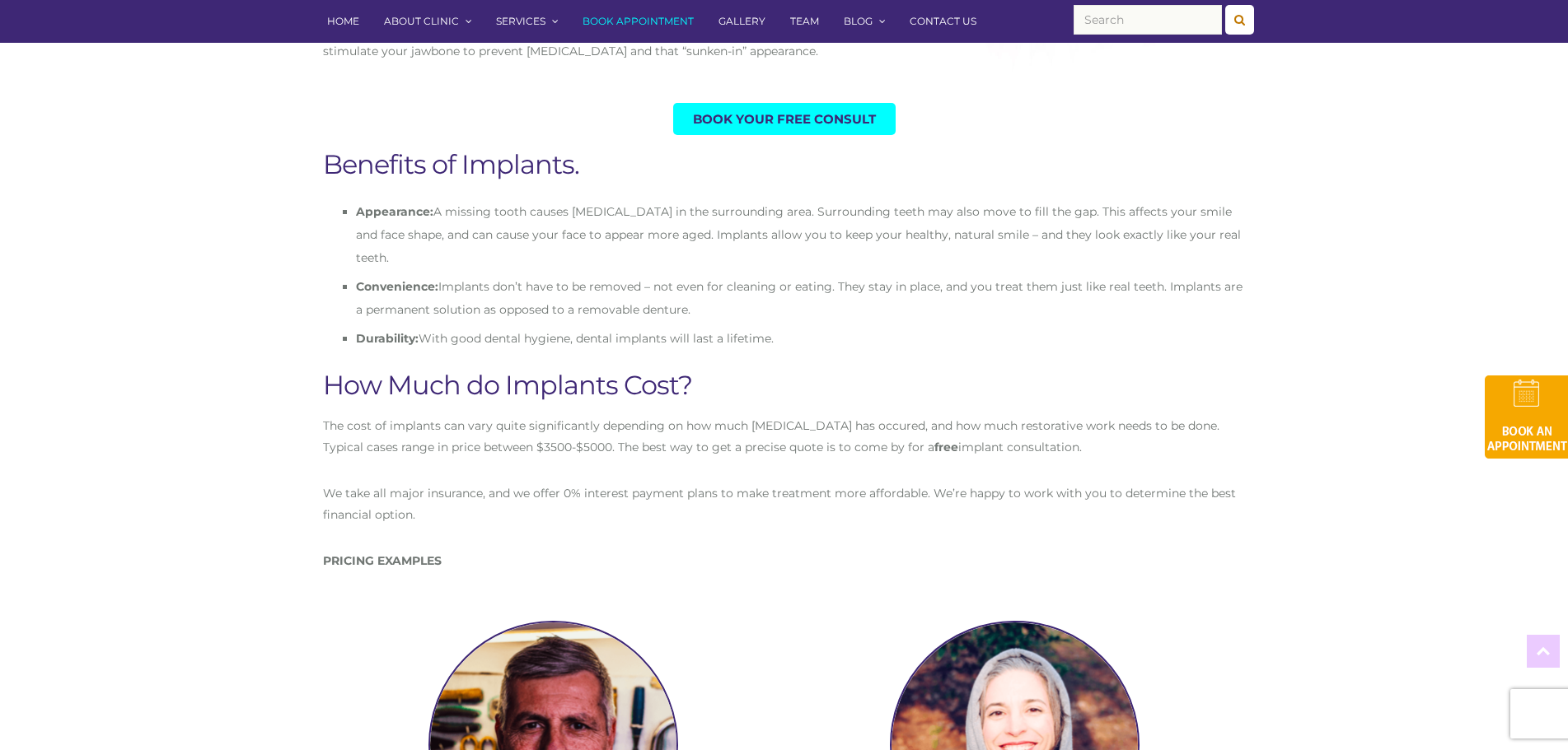
click at [973, 423] on p "The cost of implants can vary quite significantly depending on how much [MEDICA…" at bounding box center [784, 437] width 923 height 43
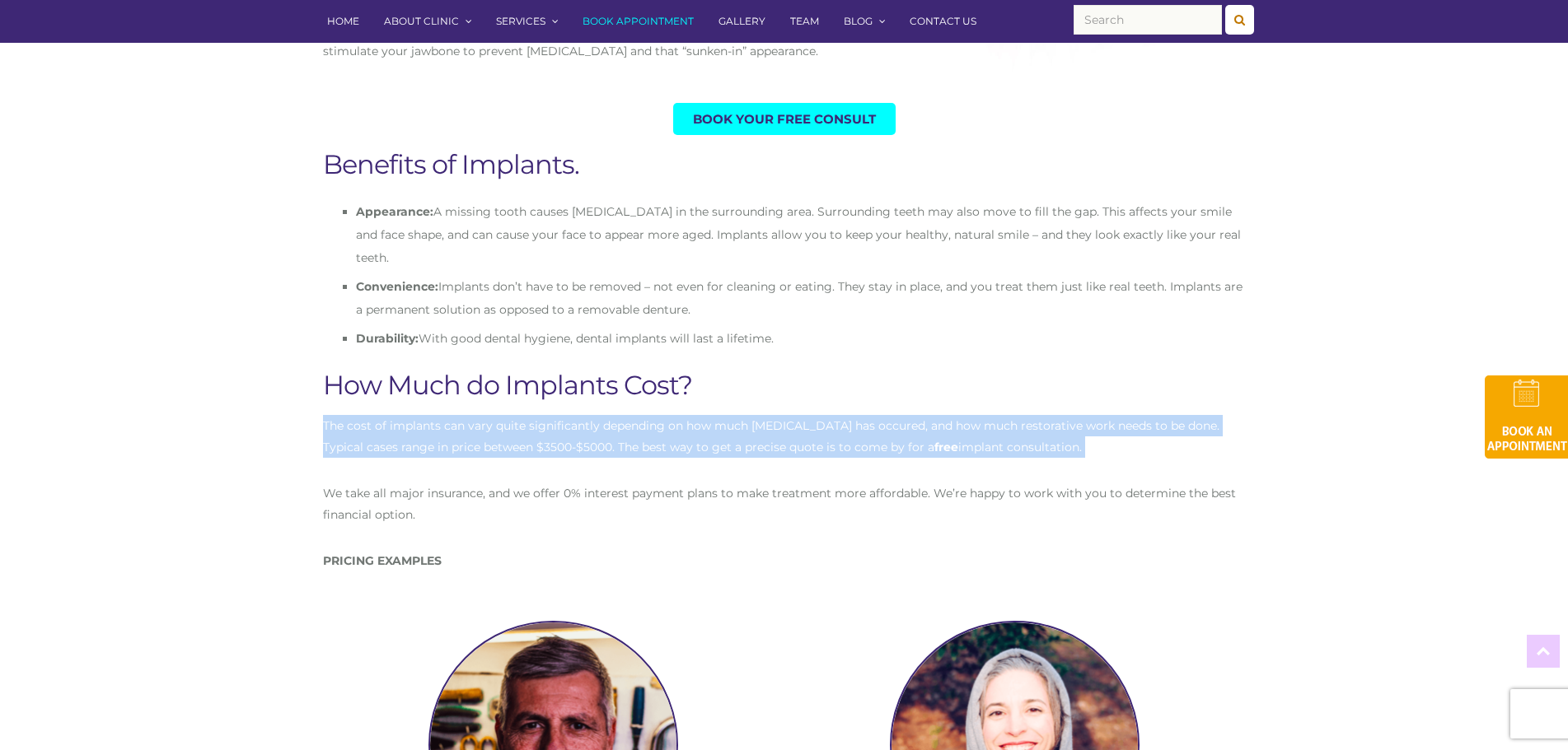
click at [973, 423] on p "The cost of implants can vary quite significantly depending on how much [MEDICA…" at bounding box center [784, 437] width 923 height 43
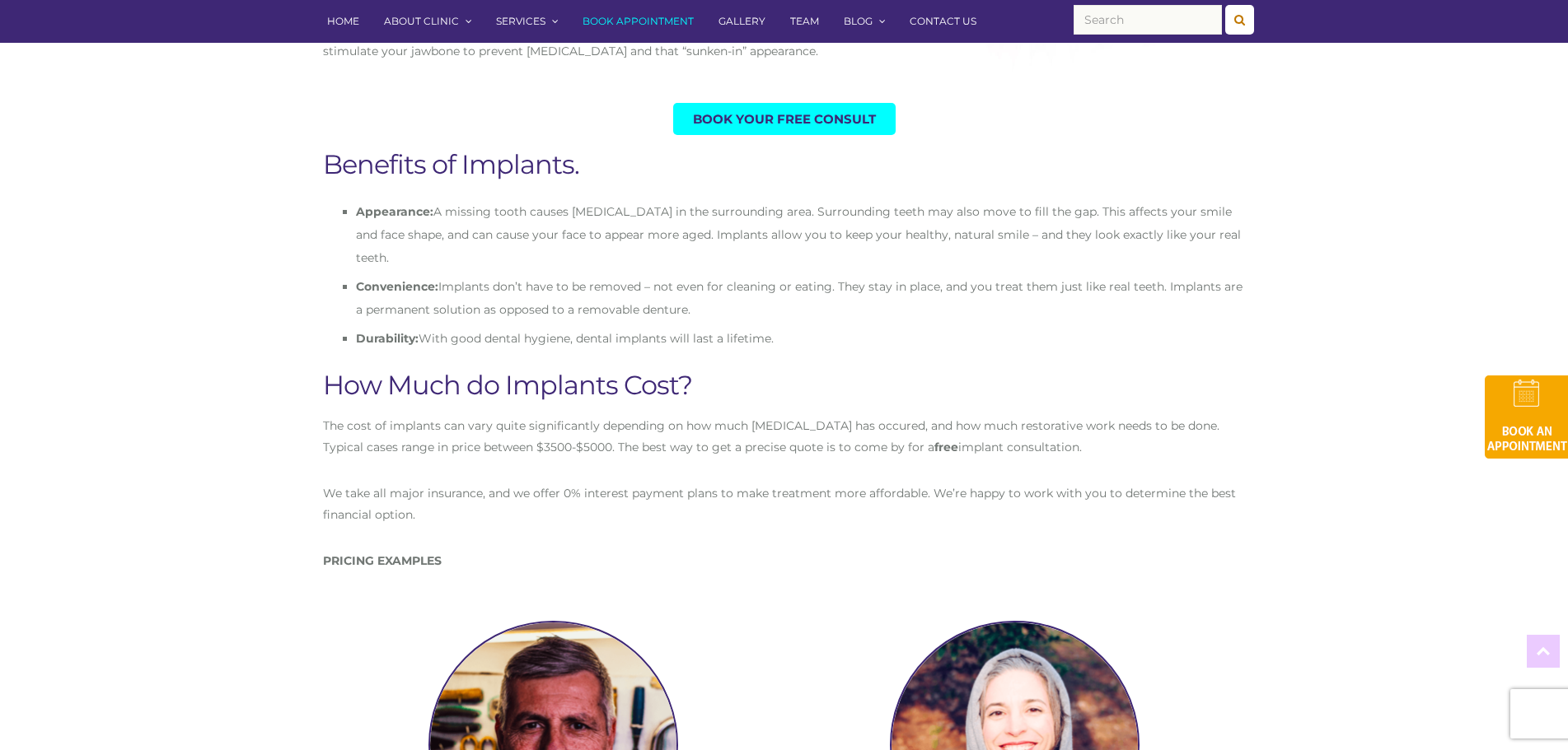
click at [966, 483] on p "We take all major insurance, and we offer 0% interest payment plans to make tre…" at bounding box center [784, 504] width 923 height 43
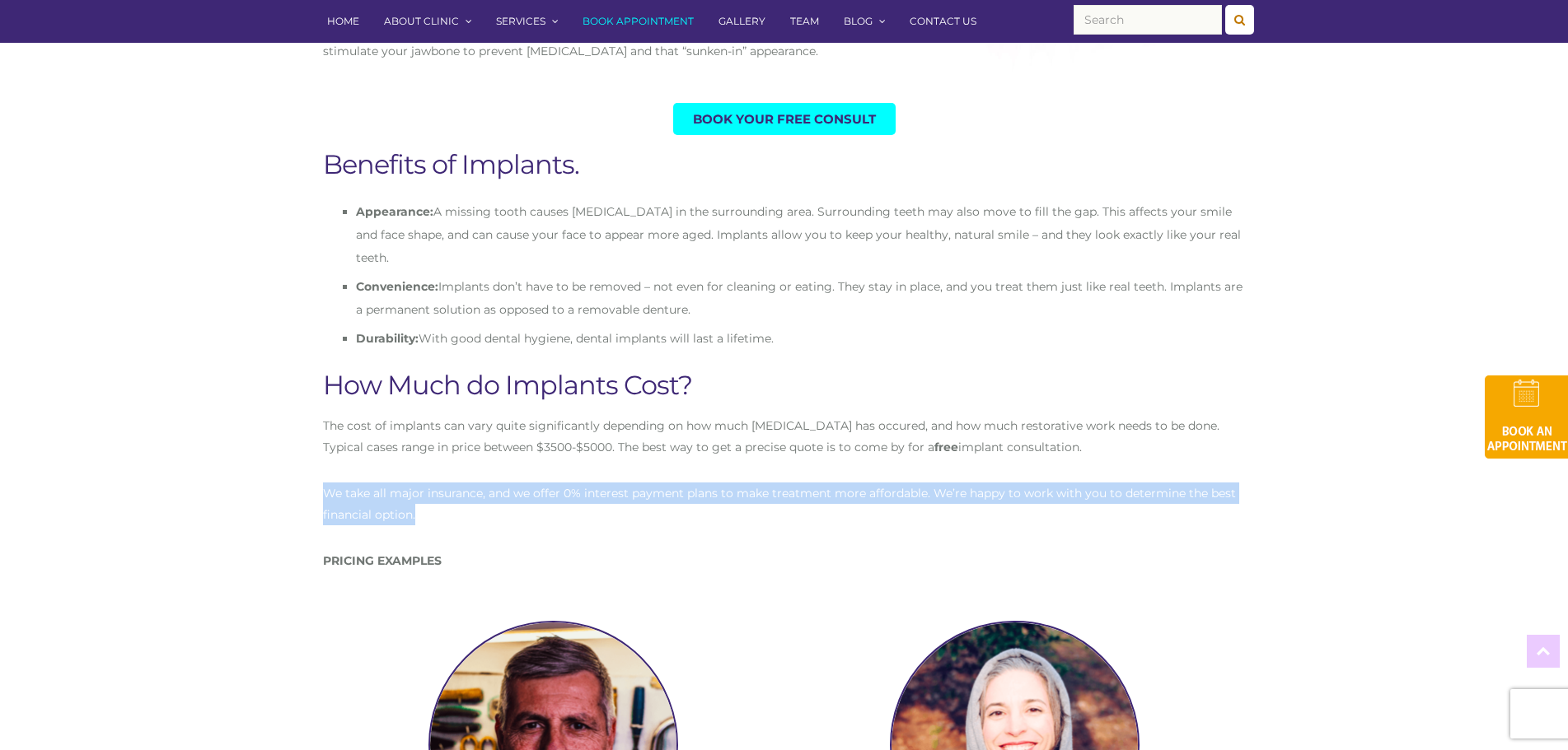
click at [966, 483] on p "We take all major insurance, and we offer 0% interest payment plans to make tre…" at bounding box center [784, 504] width 923 height 43
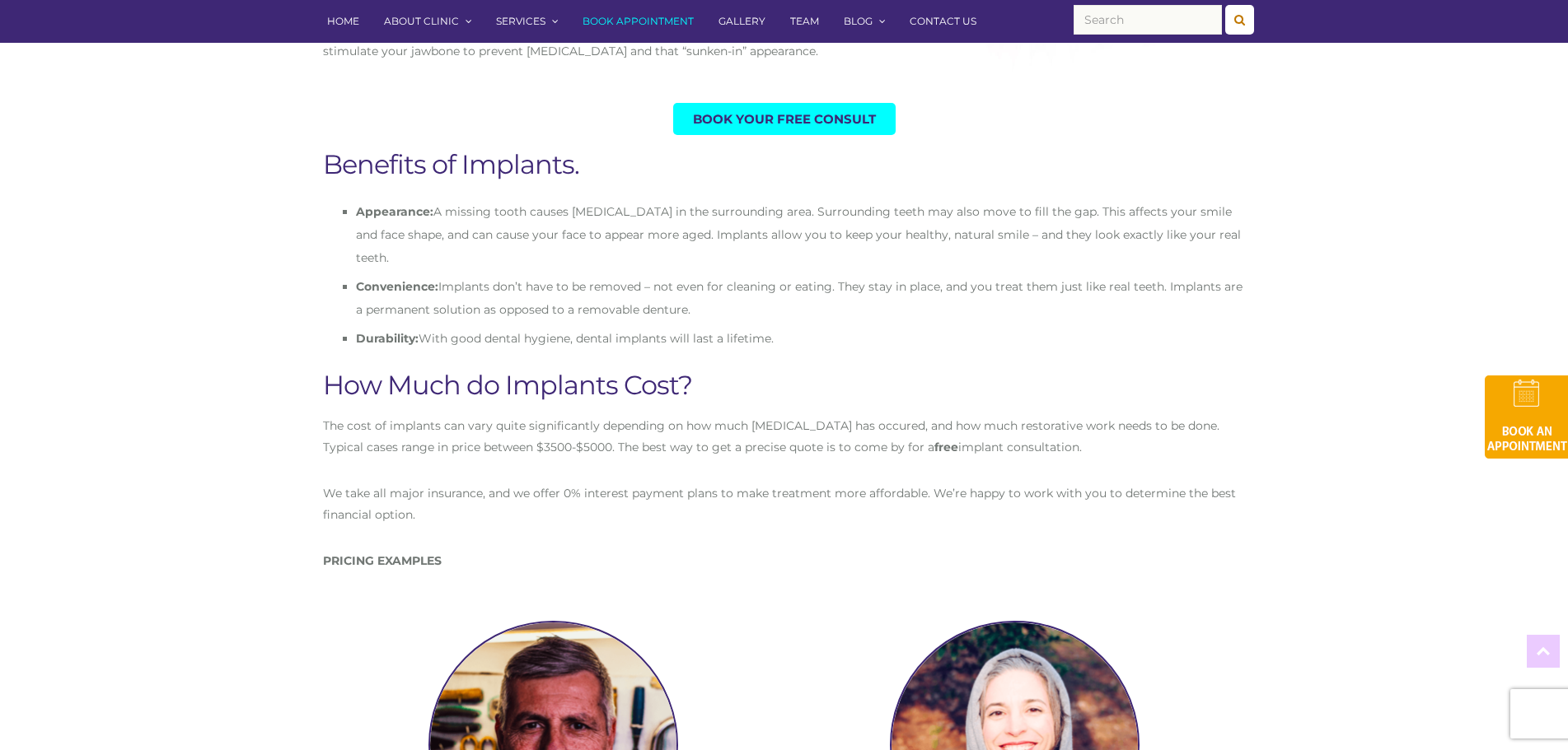
click at [969, 425] on p "The cost of implants can vary quite significantly depending on how much [MEDICA…" at bounding box center [784, 437] width 923 height 43
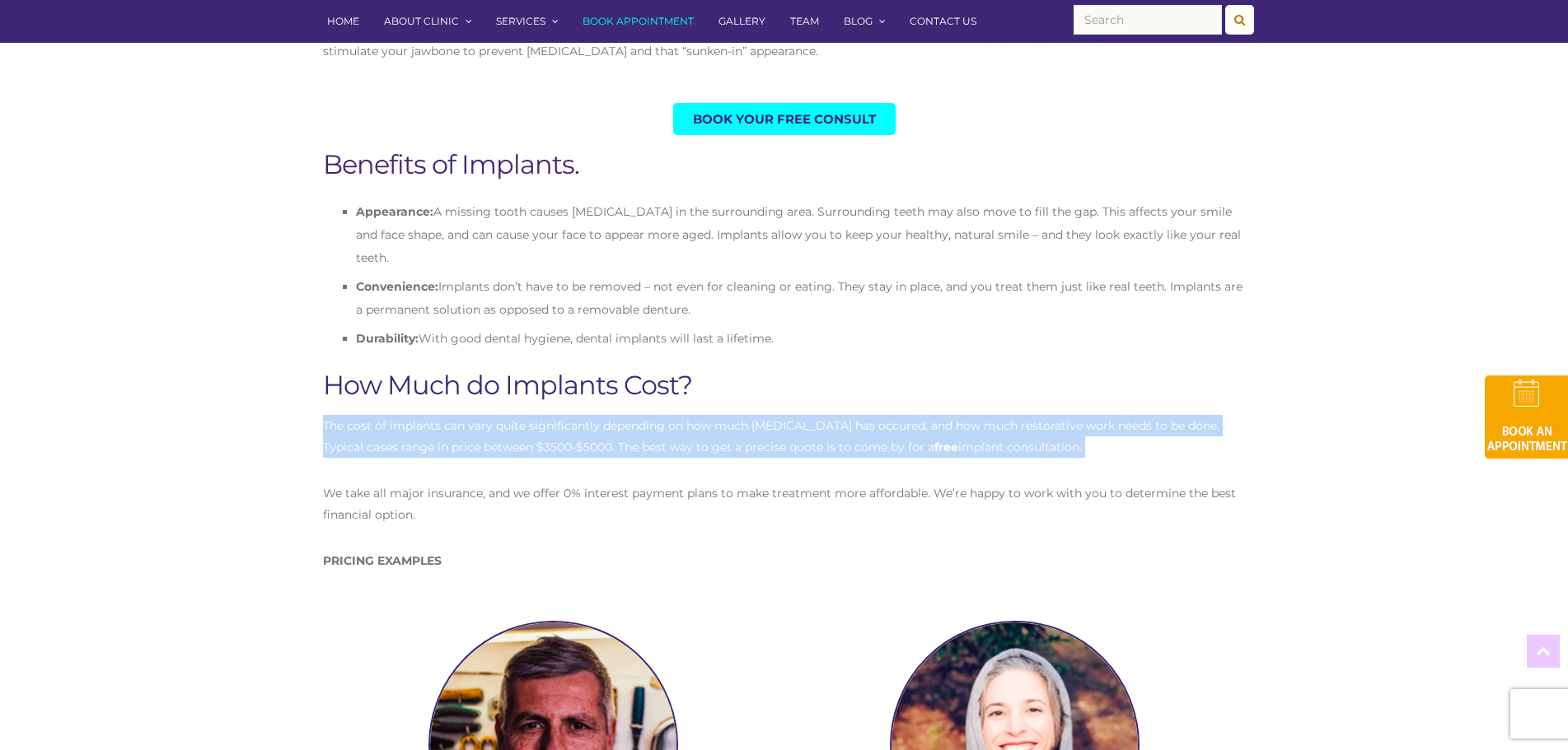
click at [969, 425] on p "The cost of implants can vary quite significantly depending on how much [MEDICA…" at bounding box center [784, 437] width 923 height 43
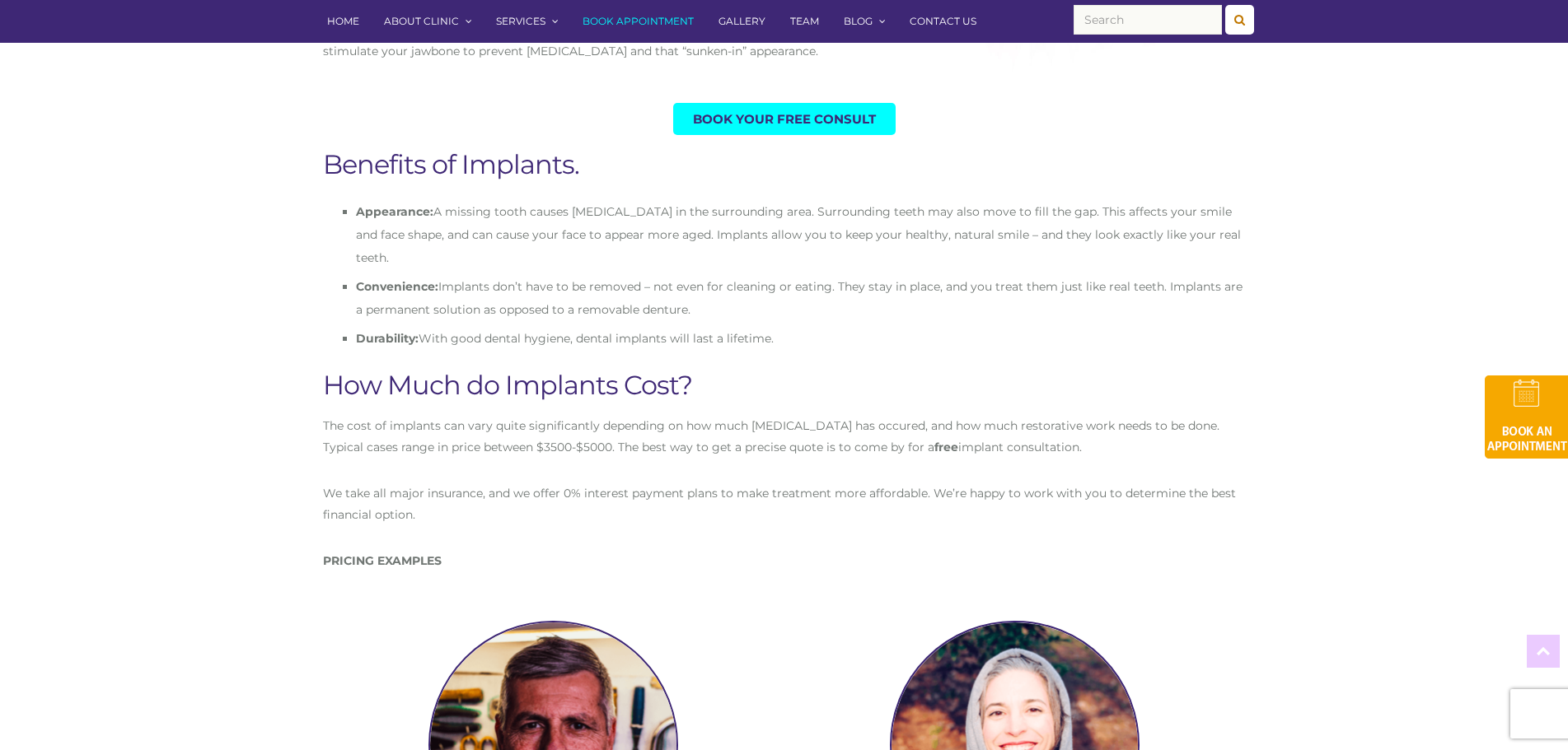
click at [957, 483] on p "We take all major insurance, and we offer 0% interest payment plans to make tre…" at bounding box center [784, 504] width 923 height 43
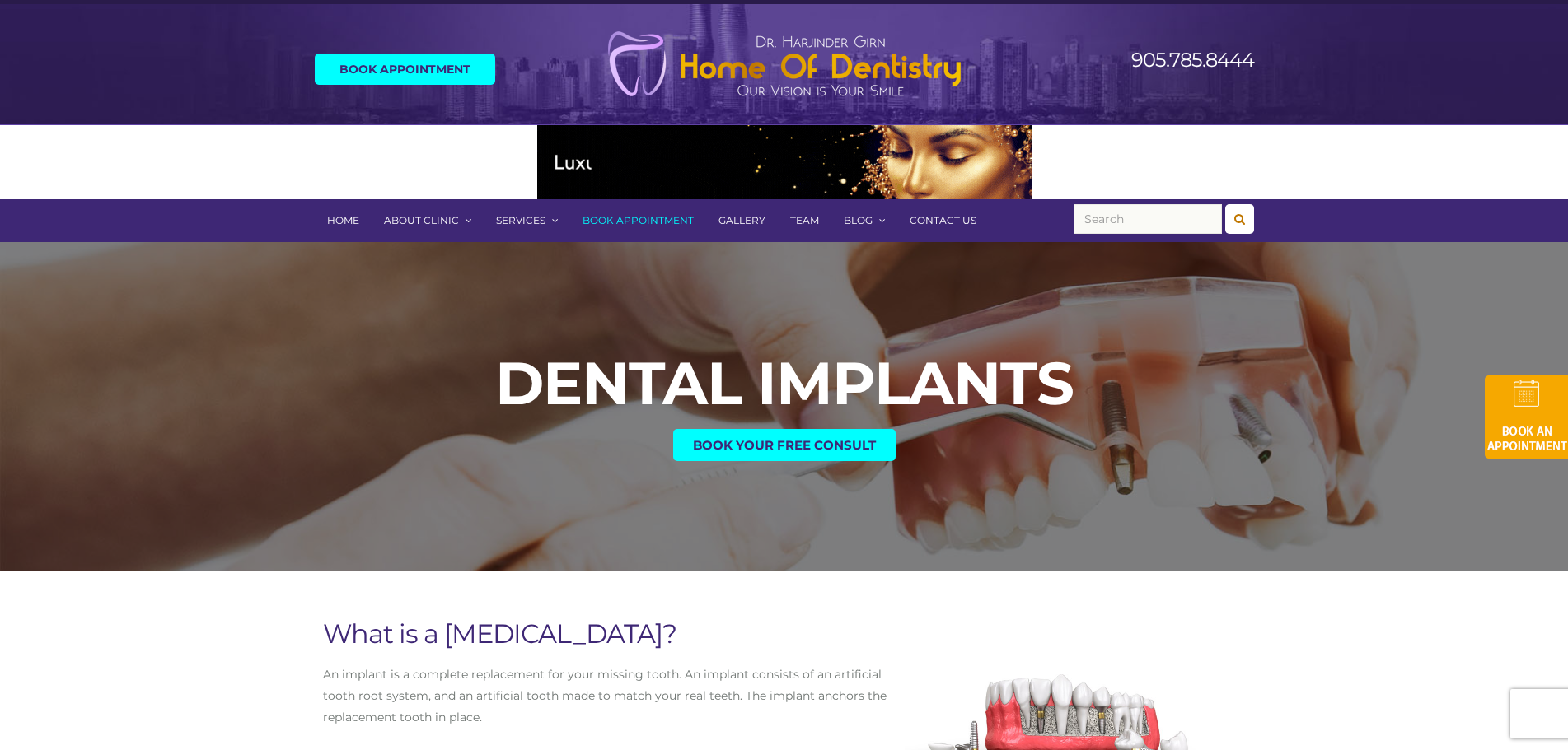
scroll to position [0, 0]
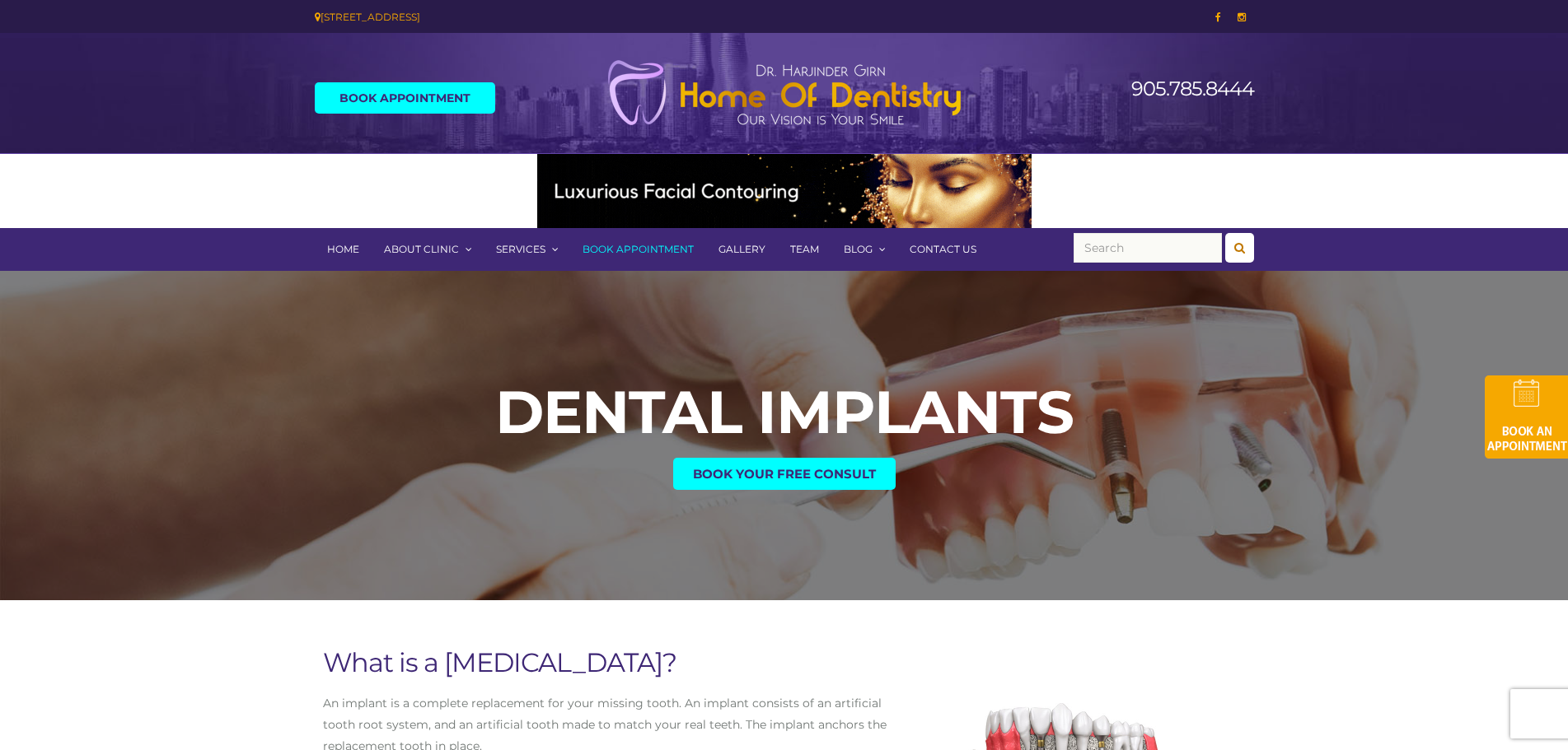
click at [796, 245] on link "Team" at bounding box center [804, 250] width 54 height 43
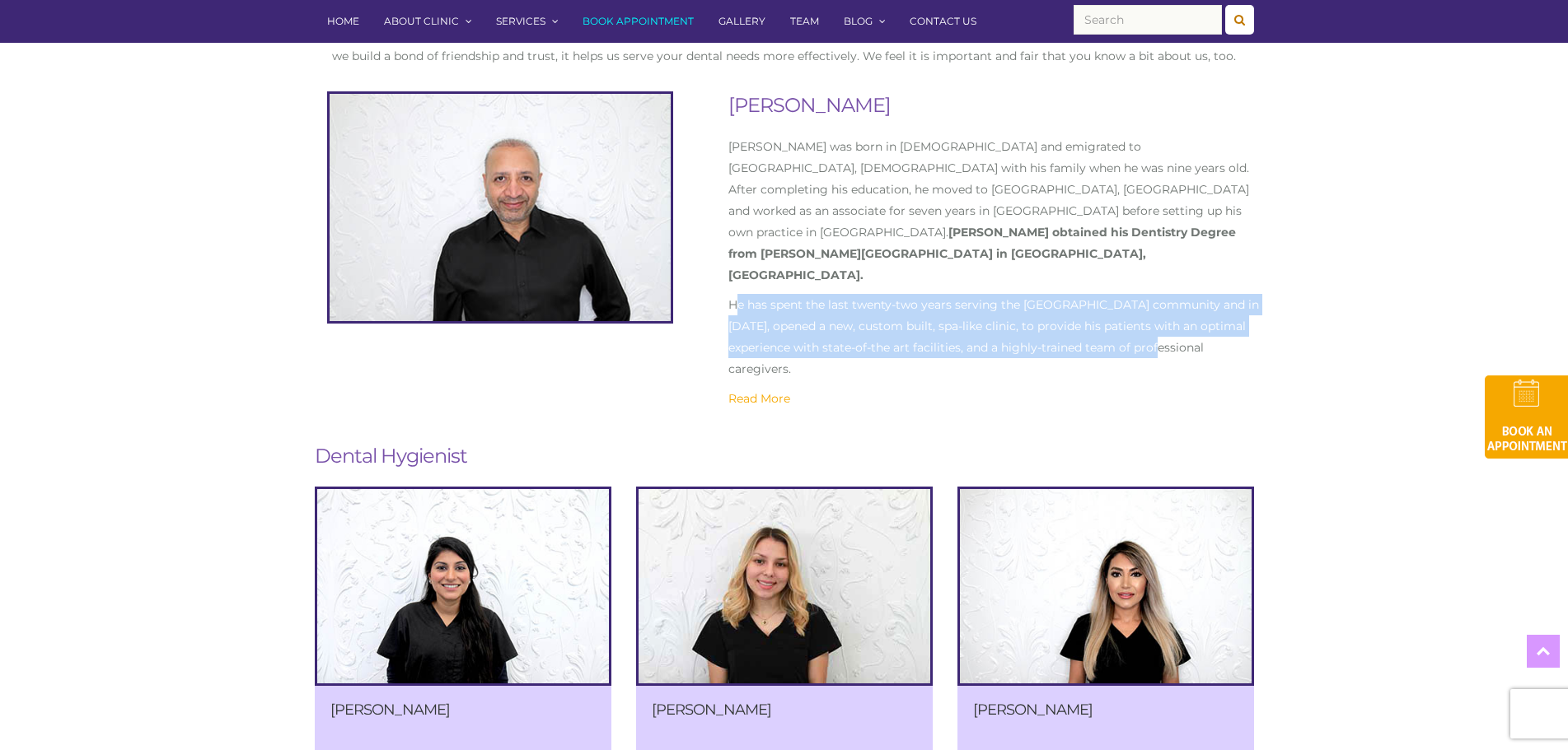
drag, startPoint x: 755, startPoint y: 235, endPoint x: 1175, endPoint y: 276, distance: 422.0
click at [1175, 294] on p "He has spent the last twenty-two years serving the West Mississauga community a…" at bounding box center [997, 336] width 538 height 85
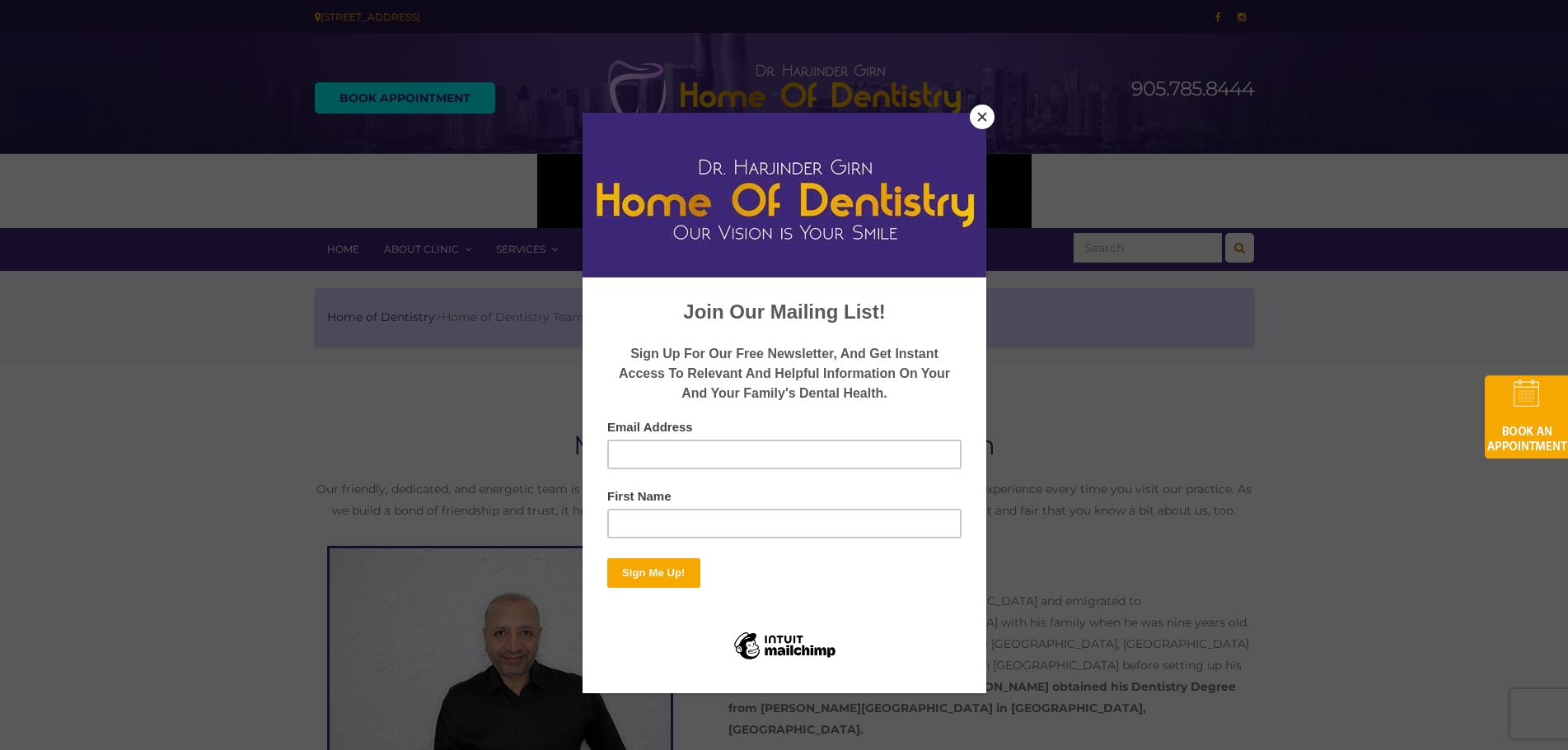
click at [977, 114] on button "Close" at bounding box center [981, 117] width 24 height 24
